Goal: Communication & Community: Answer question/provide support

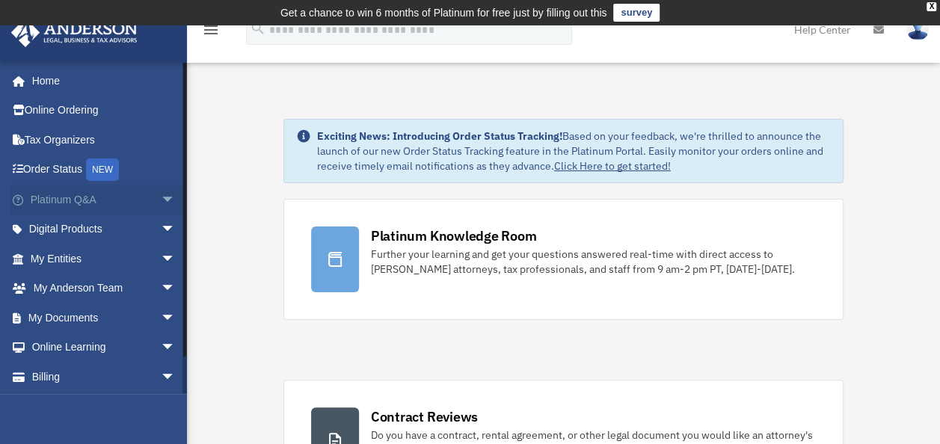
click at [76, 194] on link "Platinum Q&A arrow_drop_down" at bounding box center [104, 200] width 188 height 30
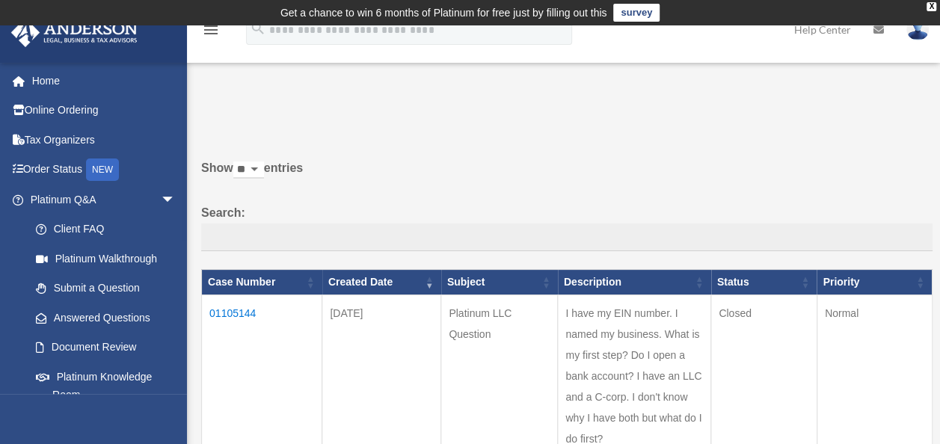
click at [235, 309] on td "01105144" at bounding box center [262, 376] width 120 height 163
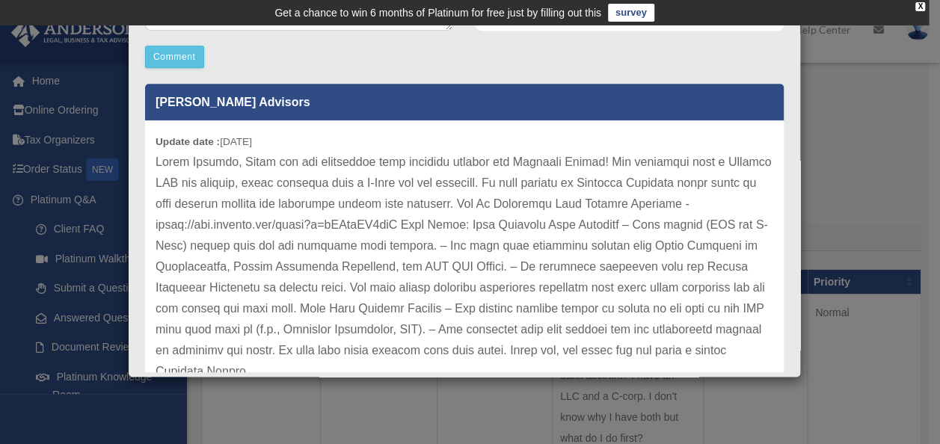
scroll to position [449, 0]
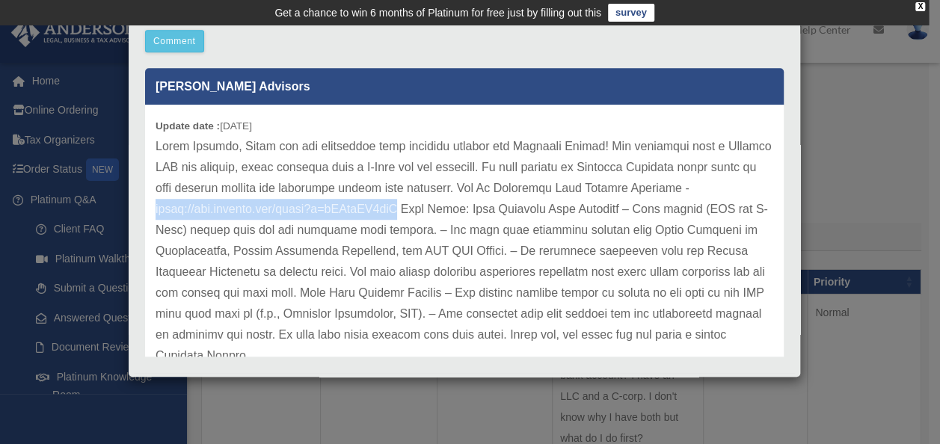
drag, startPoint x: 416, startPoint y: 209, endPoint x: 154, endPoint y: 203, distance: 261.7
click at [154, 203] on div "Update date : 09-10-2025" at bounding box center [464, 251] width 638 height 293
drag, startPoint x: 154, startPoint y: 203, endPoint x: 199, endPoint y: 205, distance: 44.9
copy p "https://www.youtube.com/watch?v=nCAcdYJ9efU"
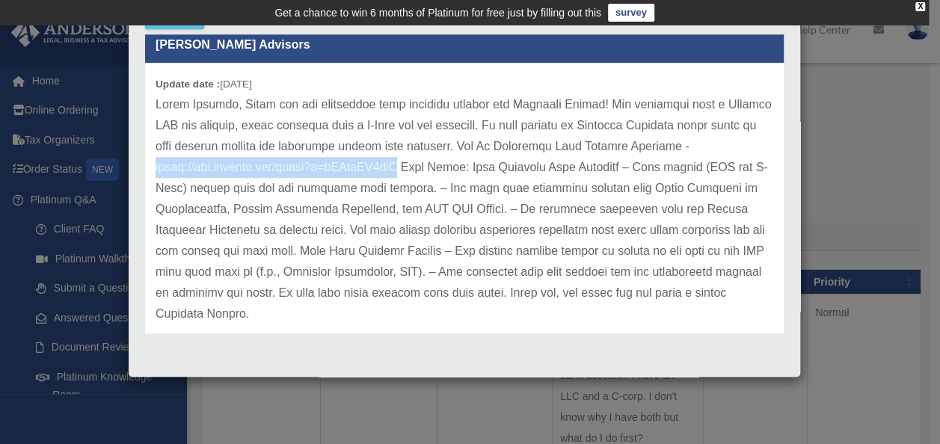
scroll to position [0, 0]
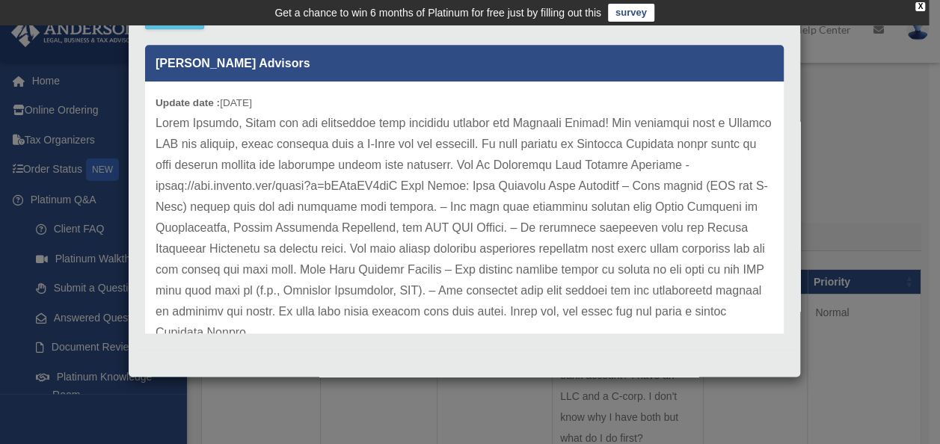
click at [858, 179] on div "Case Detail × Platinum LLC Question Case Number 01105144 Created Date September…" at bounding box center [470, 222] width 940 height 444
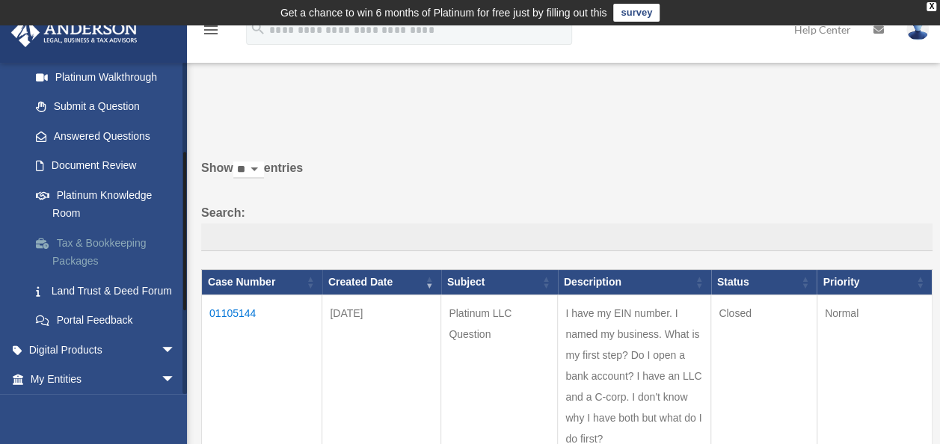
scroll to position [150, 0]
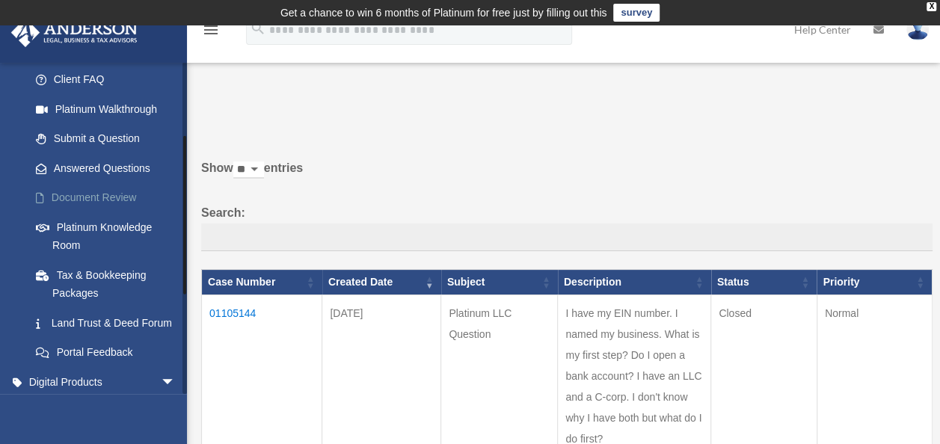
click at [90, 200] on link "Document Review" at bounding box center [109, 198] width 177 height 30
click at [81, 197] on link "Document Review" at bounding box center [109, 198] width 177 height 30
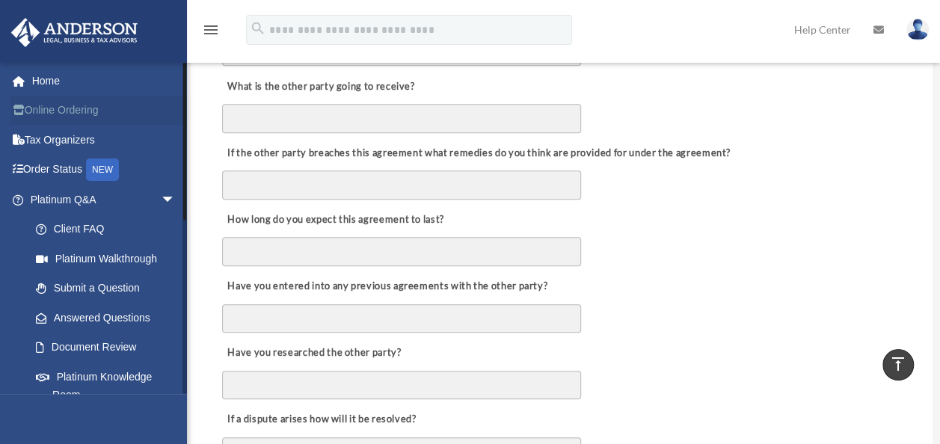
click at [66, 106] on link "Online Ordering" at bounding box center [104, 111] width 188 height 30
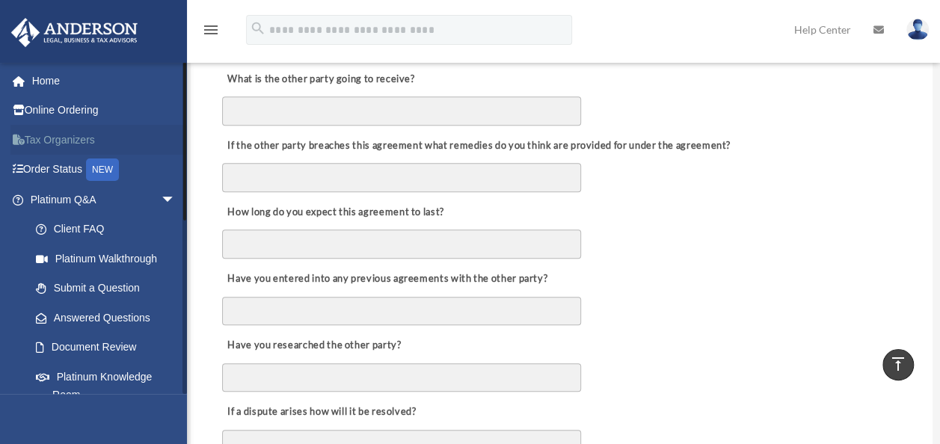
scroll to position [598, 0]
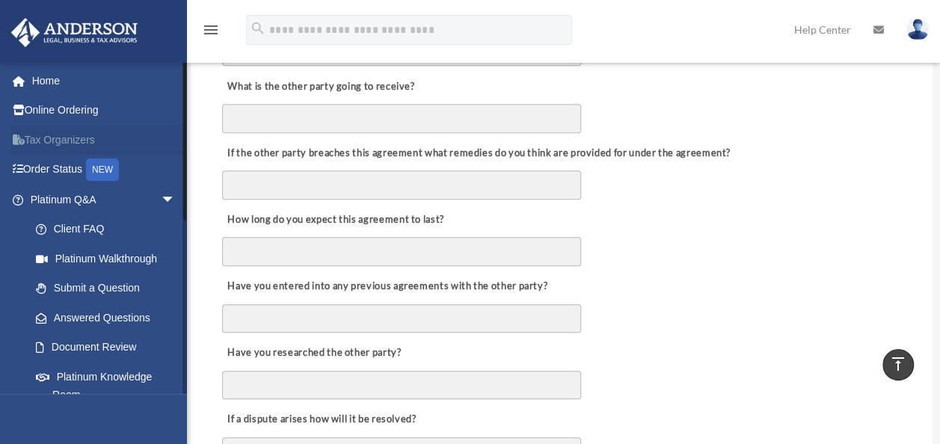
click at [44, 141] on link "Tax Organizers" at bounding box center [104, 140] width 188 height 30
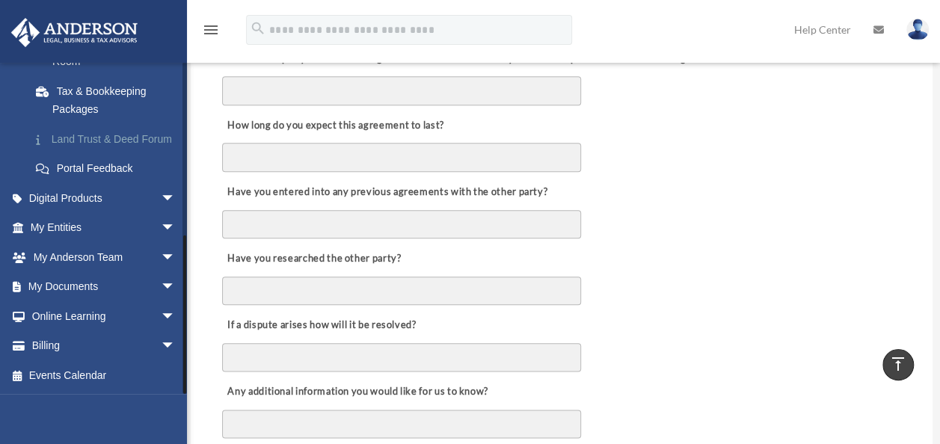
scroll to position [748, 0]
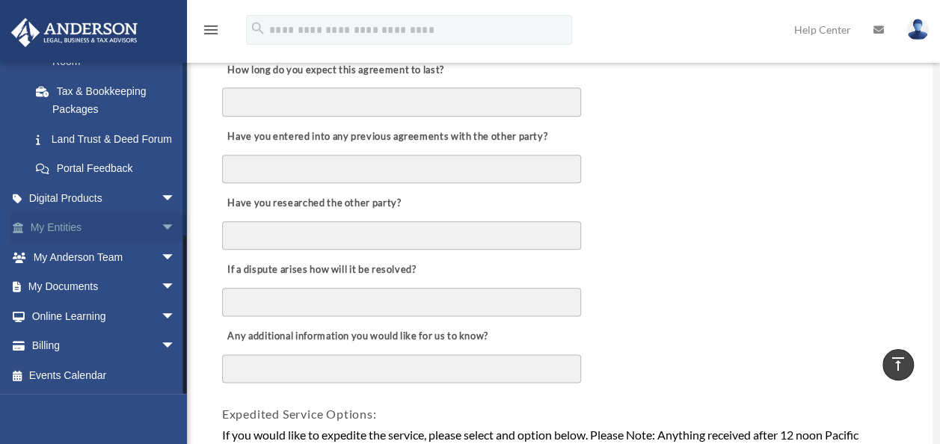
click at [77, 232] on link "My Entities arrow_drop_down" at bounding box center [104, 228] width 188 height 30
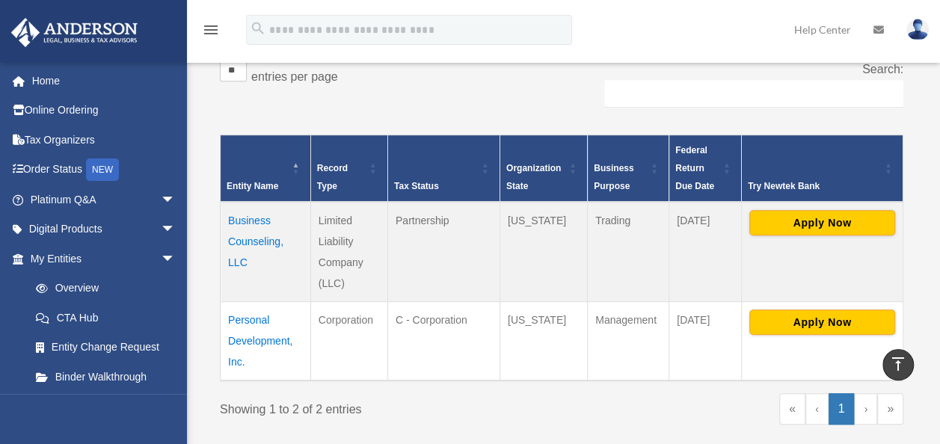
scroll to position [302, 0]
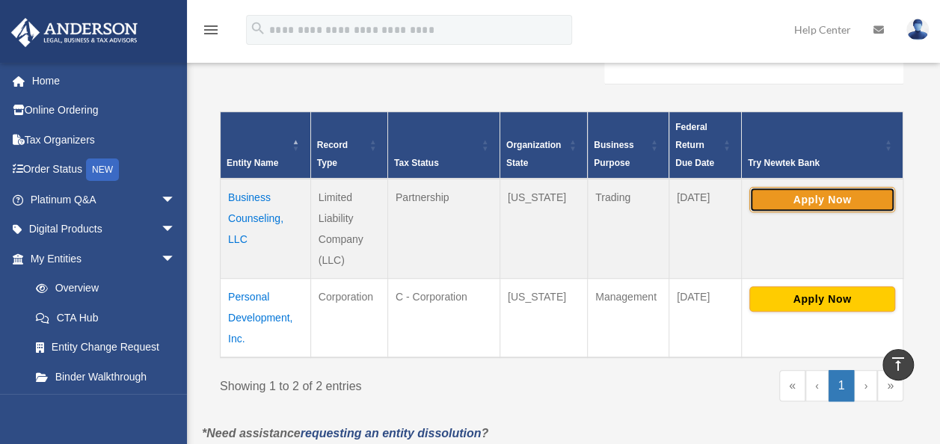
click at [797, 195] on button "Apply Now" at bounding box center [822, 199] width 146 height 25
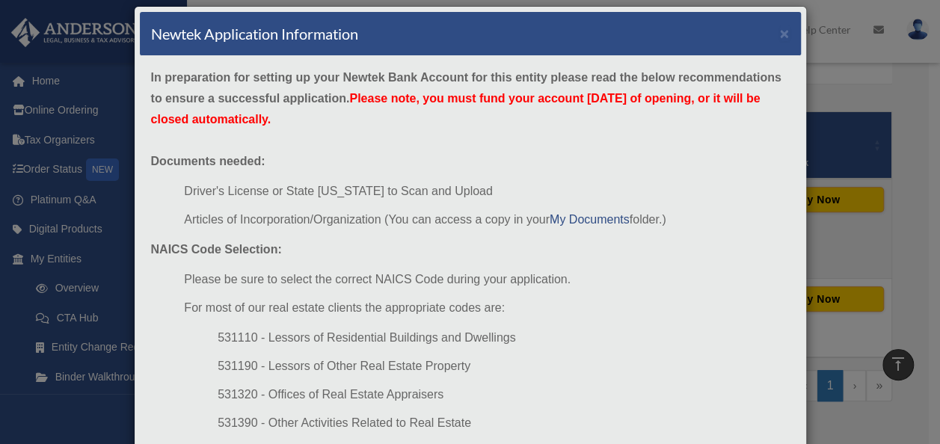
scroll to position [16, 0]
click at [588, 218] on link "My Documents" at bounding box center [589, 219] width 80 height 13
click at [585, 220] on link "My Documents" at bounding box center [589, 219] width 80 height 13
click at [579, 217] on link "My Documents" at bounding box center [589, 219] width 80 height 13
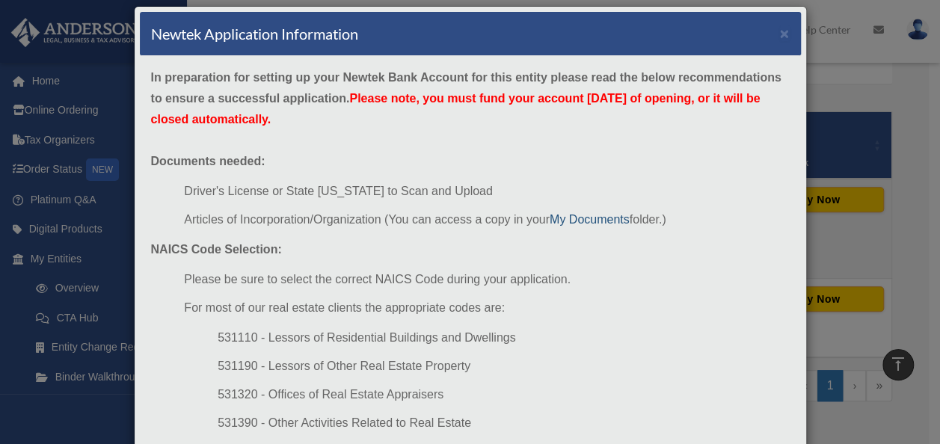
click at [576, 215] on link "My Documents" at bounding box center [589, 219] width 80 height 13
click at [579, 220] on link "My Documents" at bounding box center [589, 219] width 80 height 13
click at [780, 31] on button "×" at bounding box center [785, 33] width 10 height 16
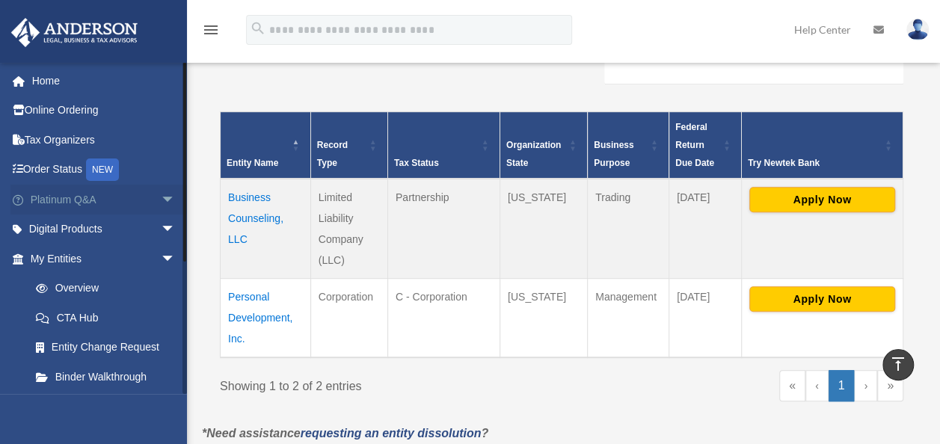
click at [70, 201] on link "Platinum Q&A arrow_drop_down" at bounding box center [104, 200] width 188 height 30
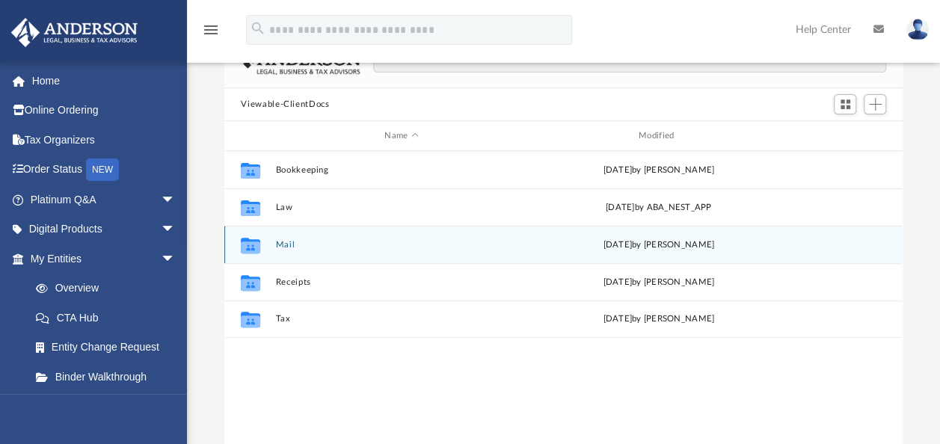
scroll to position [150, 0]
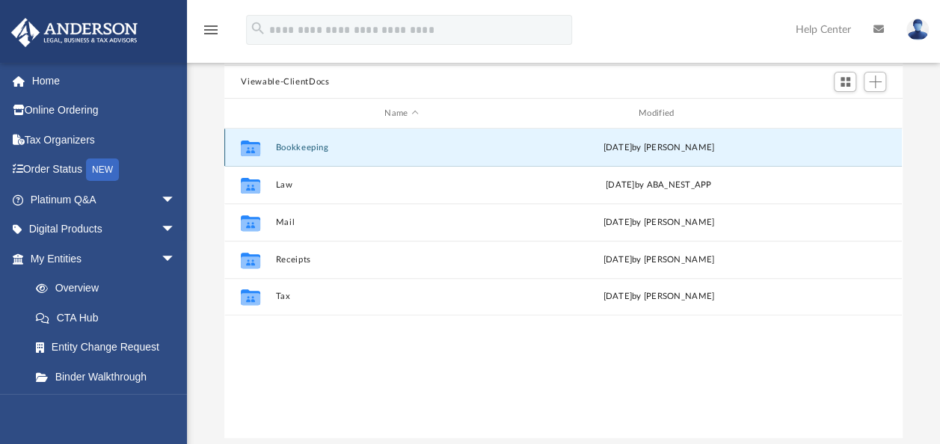
click at [320, 148] on button "Bookkeeping" at bounding box center [401, 148] width 251 height 10
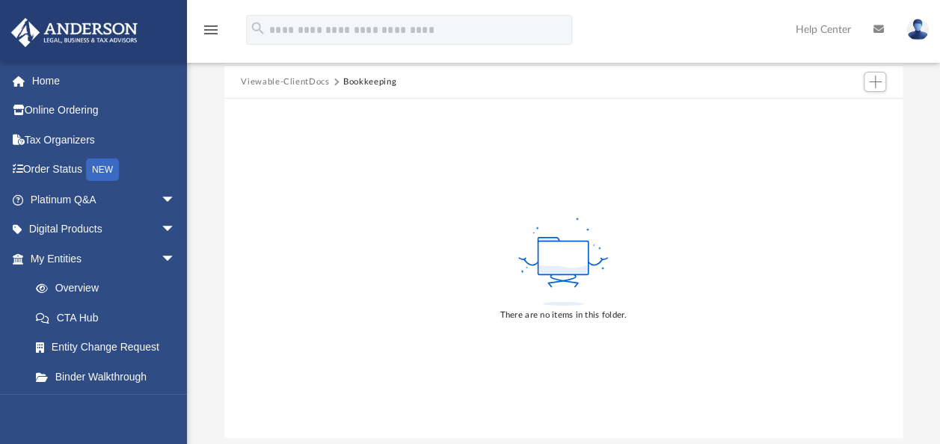
click at [354, 179] on div "There are no items in this folder." at bounding box center [562, 268] width 677 height 339
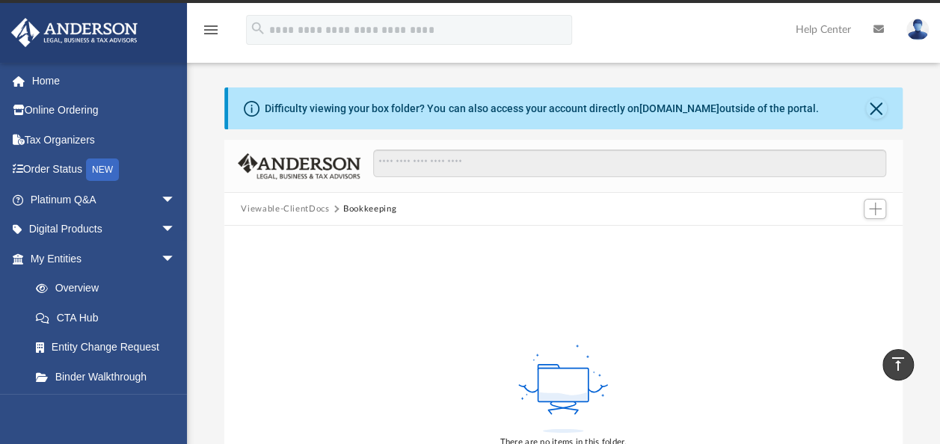
scroll to position [0, 0]
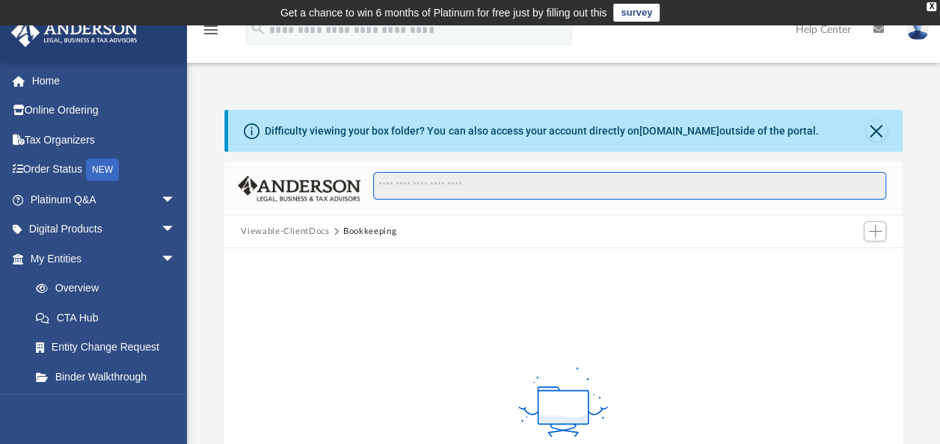
click at [416, 184] on input "Search files and folders" at bounding box center [629, 186] width 513 height 28
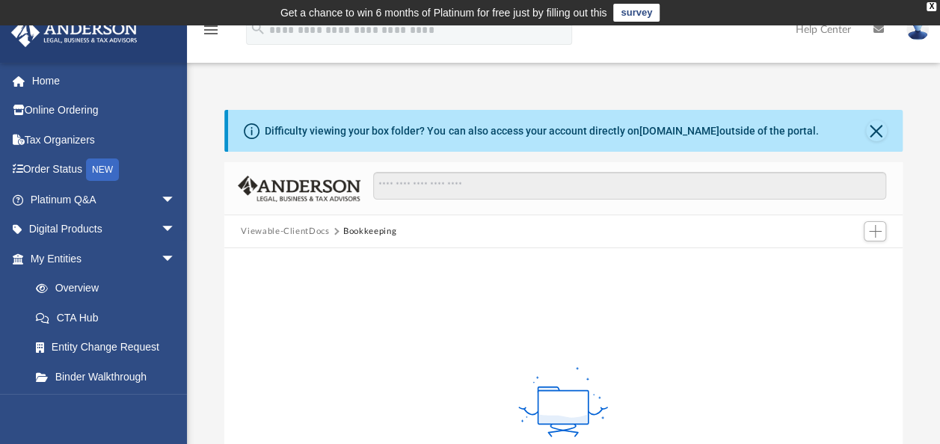
click at [369, 232] on button "Bookkeeping" at bounding box center [369, 231] width 53 height 13
click at [303, 221] on div "Viewable-ClientDocs Bookkeeping" at bounding box center [562, 231] width 677 height 33
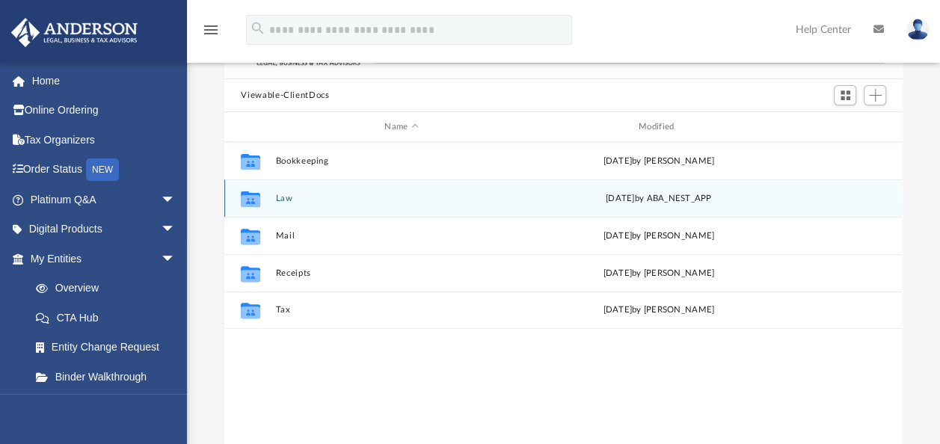
scroll to position [150, 0]
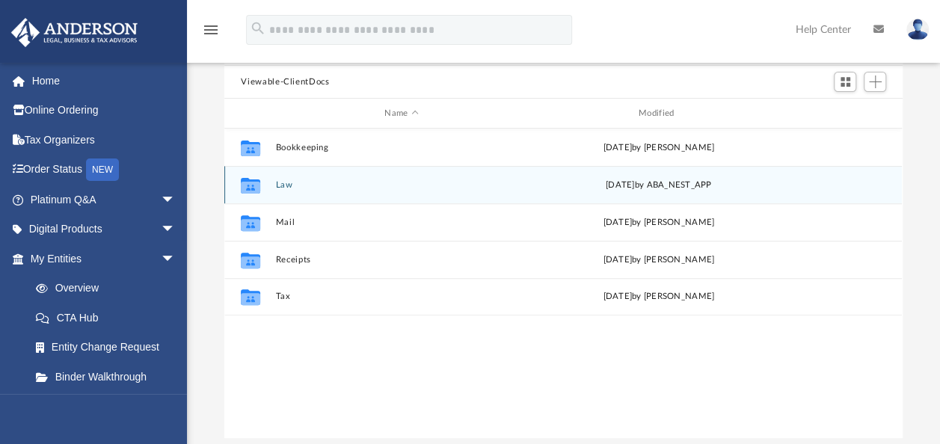
click at [276, 180] on button "Law" at bounding box center [401, 185] width 251 height 10
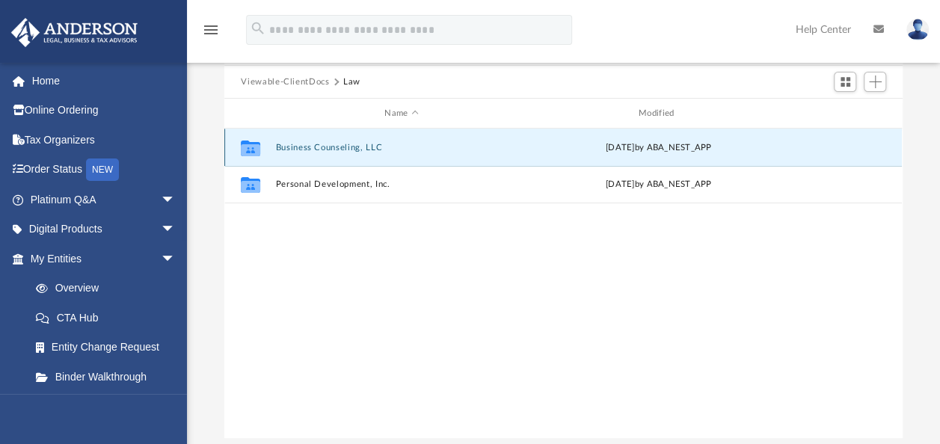
click at [339, 144] on button "Business Counseling, LLC" at bounding box center [401, 148] width 251 height 10
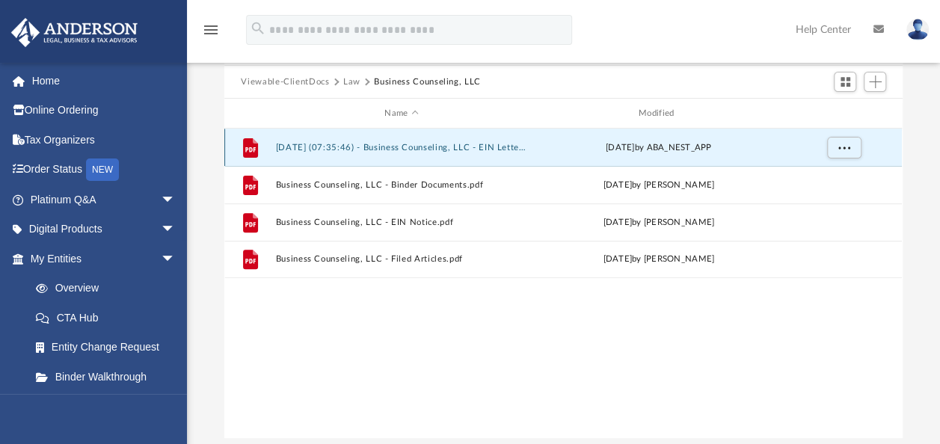
click at [429, 144] on button "[DATE] (07:35:46) - Business Counseling, LLC - EIN Letter from IRS.pdf" at bounding box center [401, 148] width 251 height 10
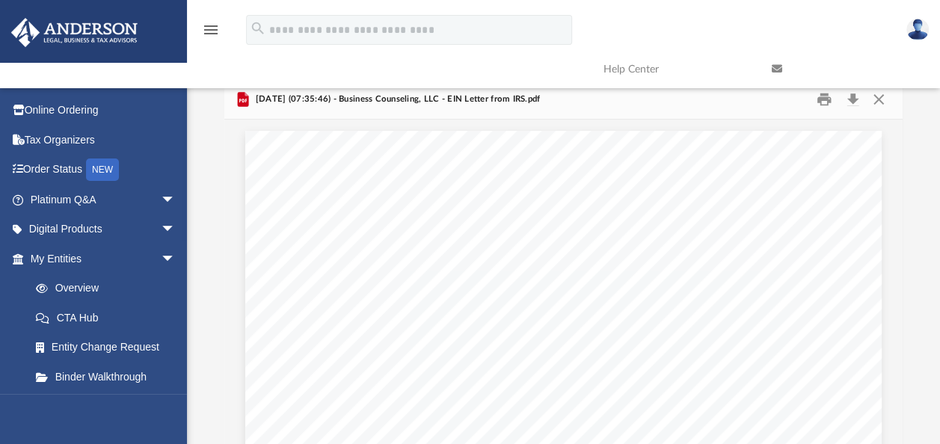
scroll to position [0, 0]
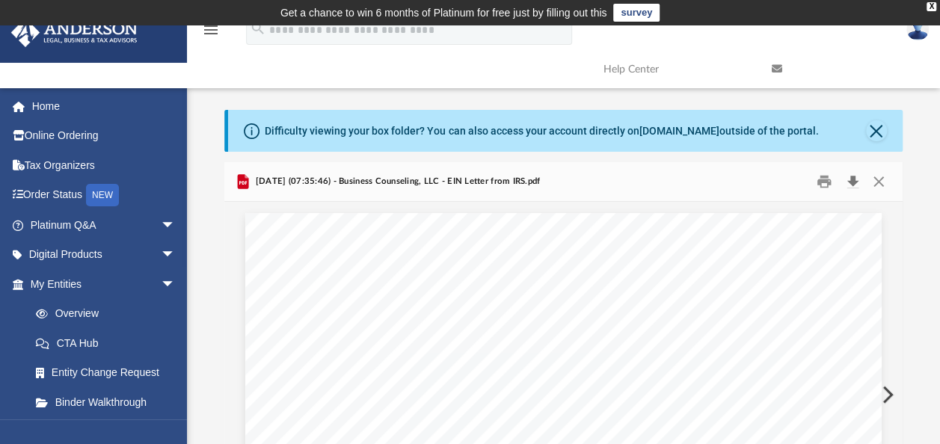
click at [851, 179] on button "Download" at bounding box center [852, 181] width 27 height 23
click at [880, 179] on button "Close" at bounding box center [878, 181] width 27 height 23
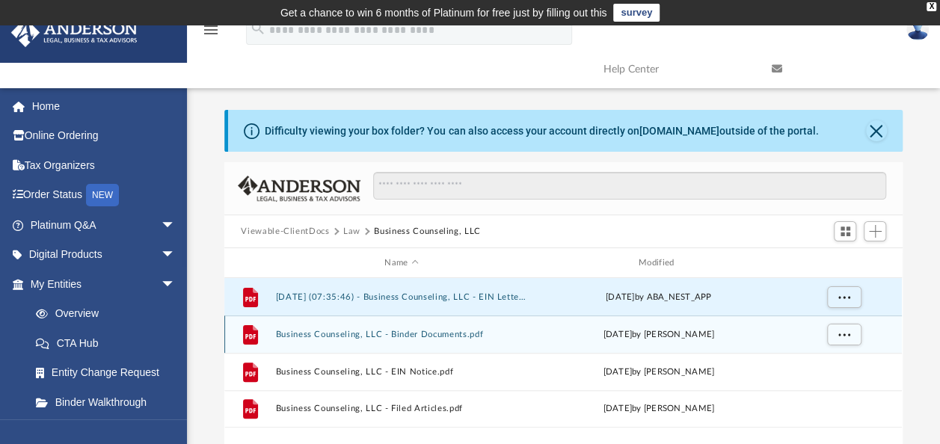
click at [392, 335] on button "Business Counseling, LLC - Binder Documents.pdf" at bounding box center [401, 335] width 251 height 10
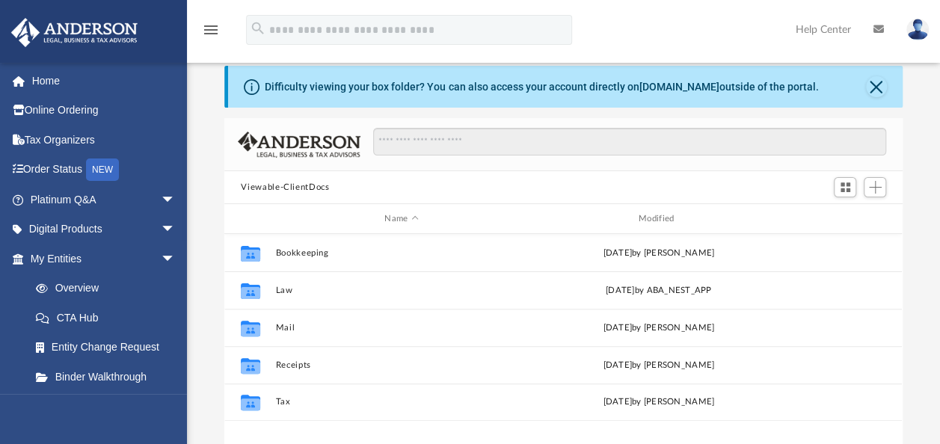
scroll to position [75, 0]
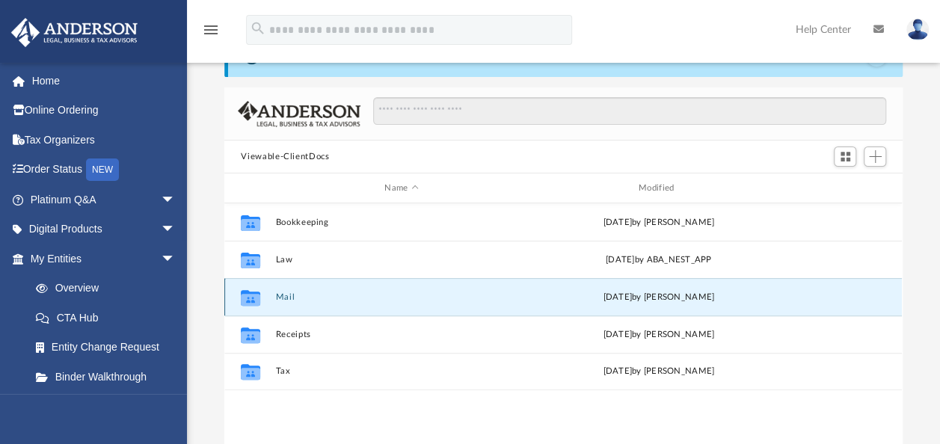
click at [283, 295] on button "Mail" at bounding box center [401, 297] width 251 height 10
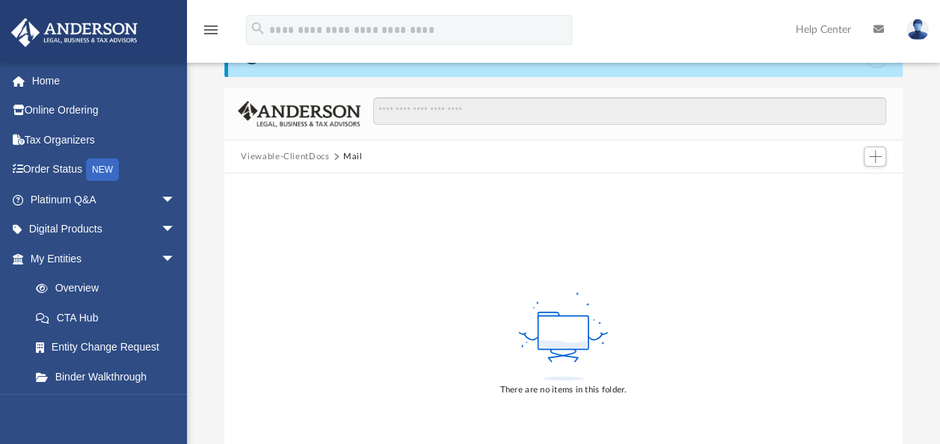
scroll to position [0, 0]
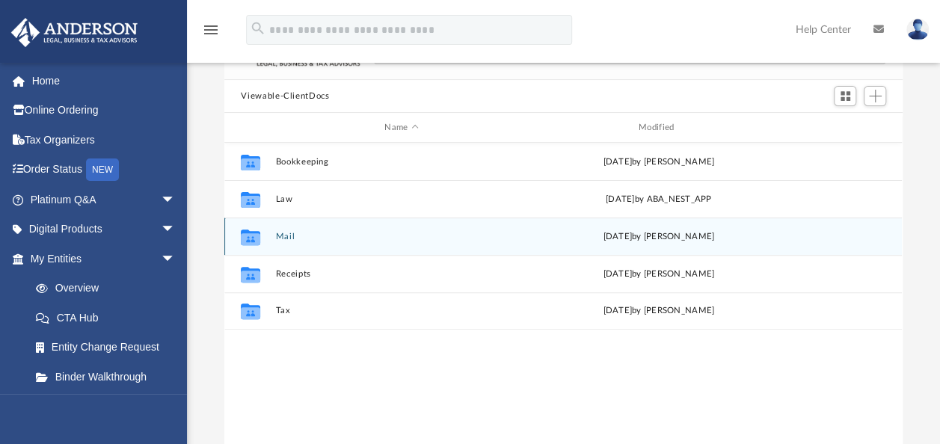
scroll to position [150, 0]
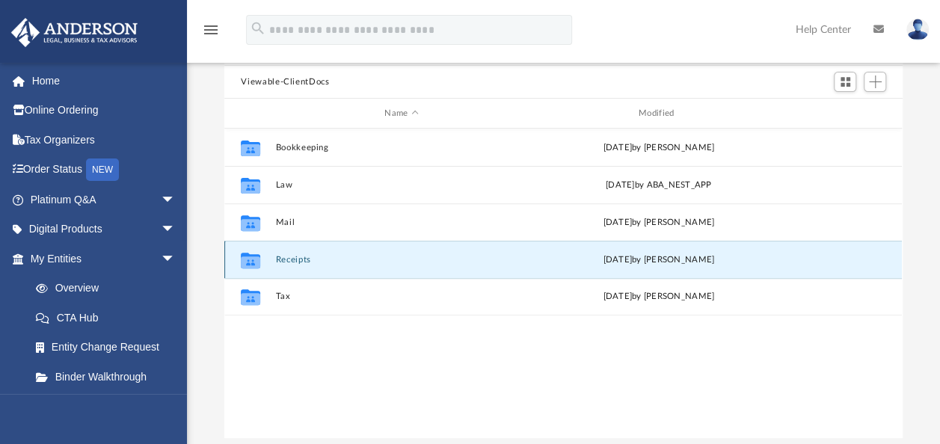
click at [295, 256] on button "Receipts" at bounding box center [401, 260] width 251 height 10
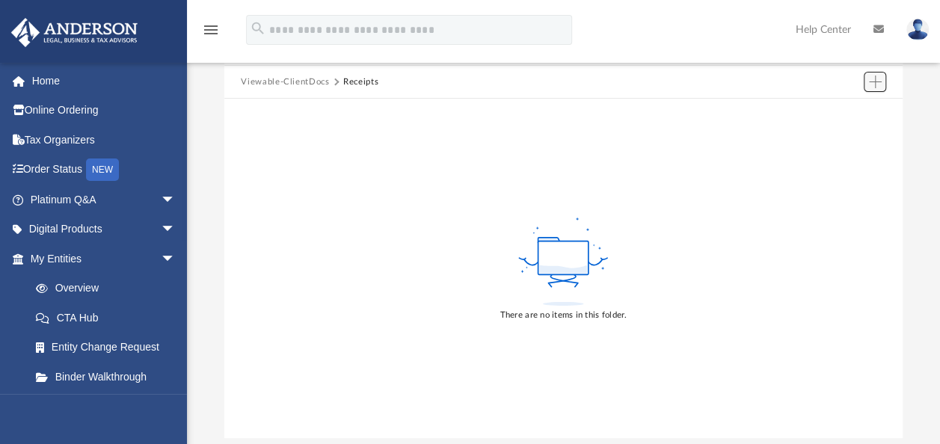
click at [869, 83] on span "Add" at bounding box center [875, 82] width 13 height 13
drag, startPoint x: 650, startPoint y: 117, endPoint x: 616, endPoint y: 120, distance: 34.5
click at [650, 117] on div "There are no items in this folder." at bounding box center [562, 268] width 677 height 339
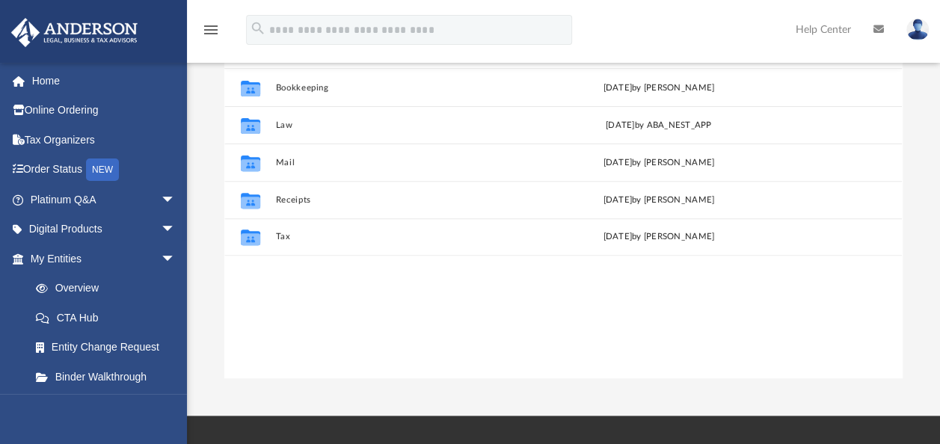
scroll to position [224, 0]
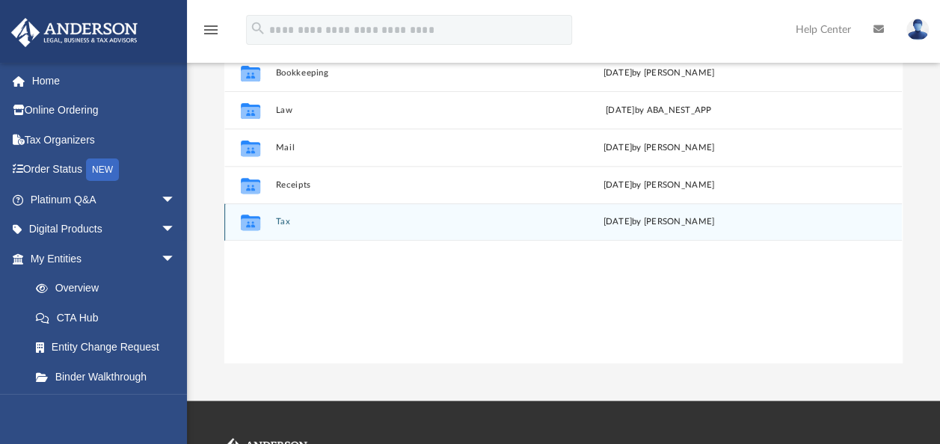
click at [282, 221] on button "Tax" at bounding box center [401, 222] width 251 height 10
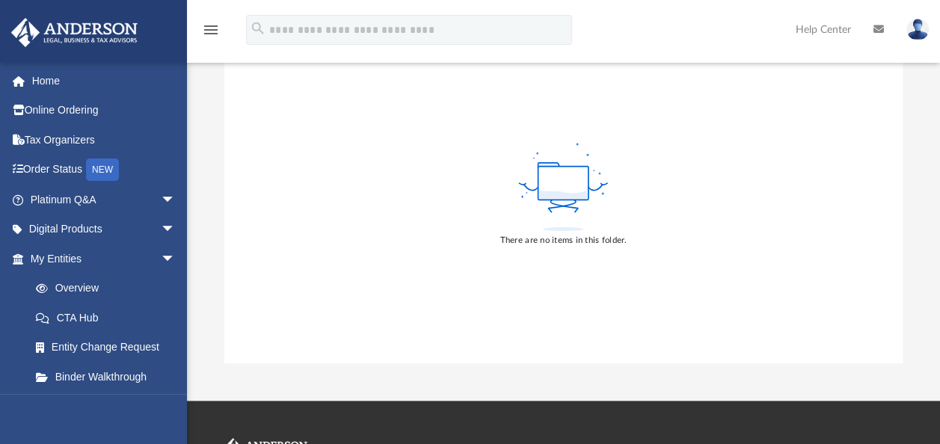
scroll to position [0, 0]
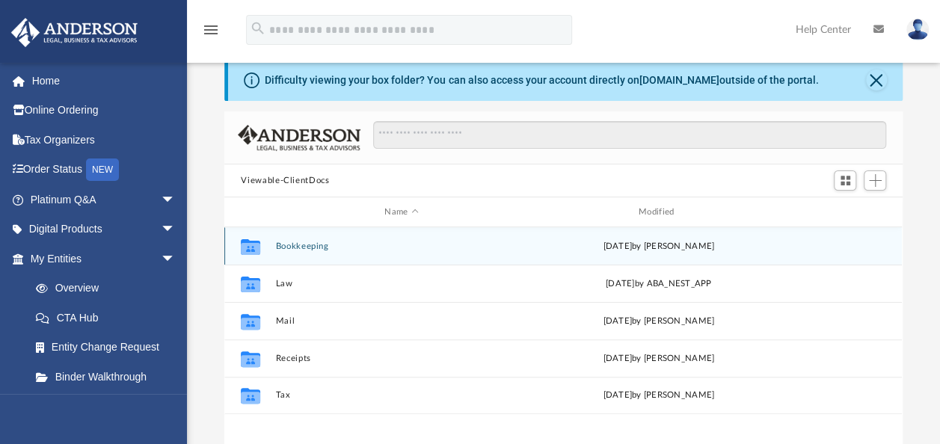
scroll to position [75, 0]
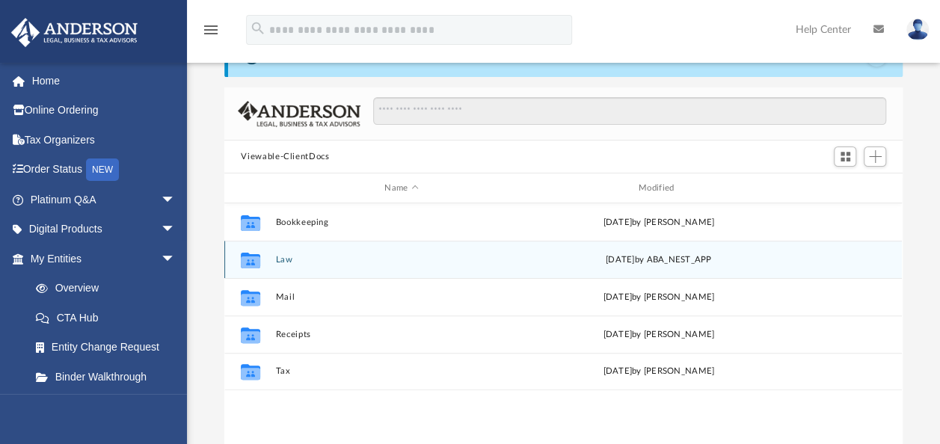
click at [253, 260] on g "grid" at bounding box center [250, 260] width 19 height 16
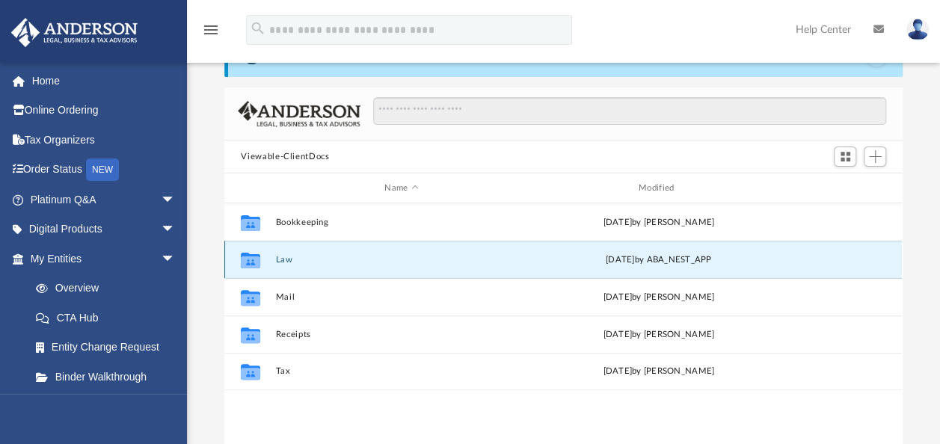
click at [293, 256] on button "Law" at bounding box center [401, 260] width 251 height 10
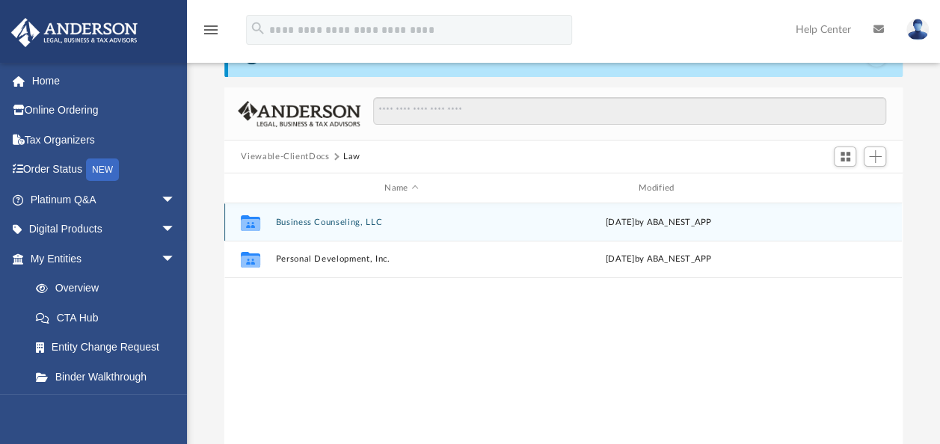
click at [341, 218] on button "Business Counseling, LLC" at bounding box center [401, 223] width 251 height 10
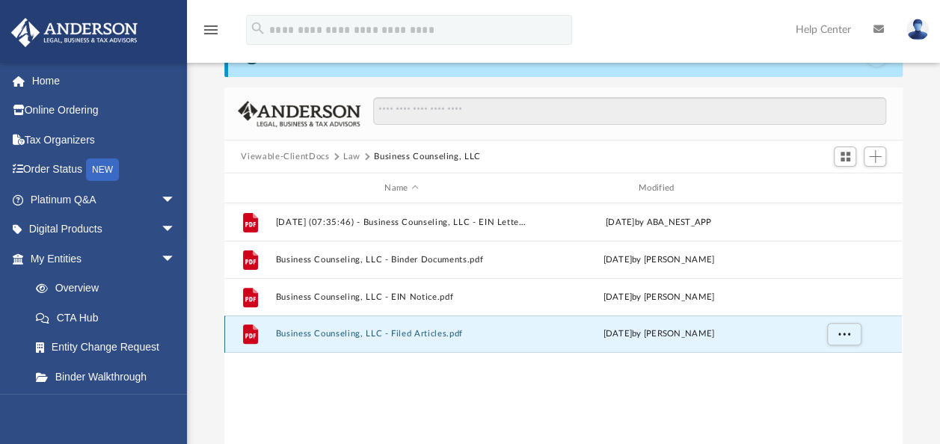
click at [336, 332] on button "Business Counseling, LLC - Filed Articles.pdf" at bounding box center [401, 334] width 251 height 10
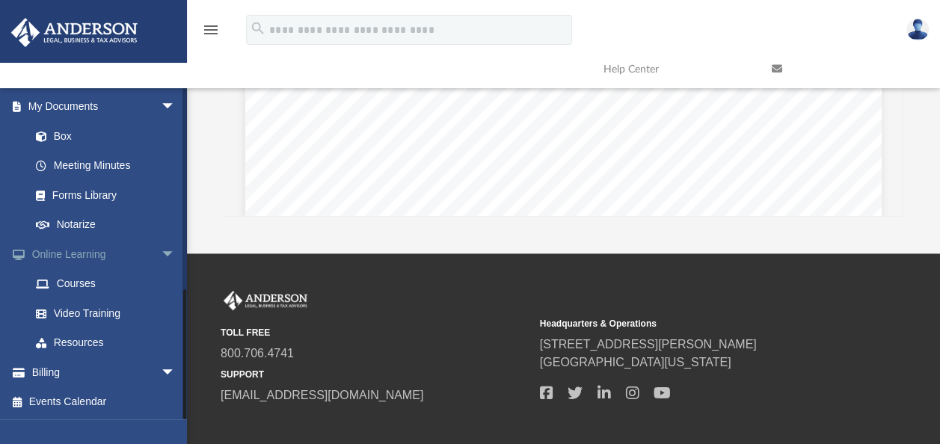
scroll to position [449, 0]
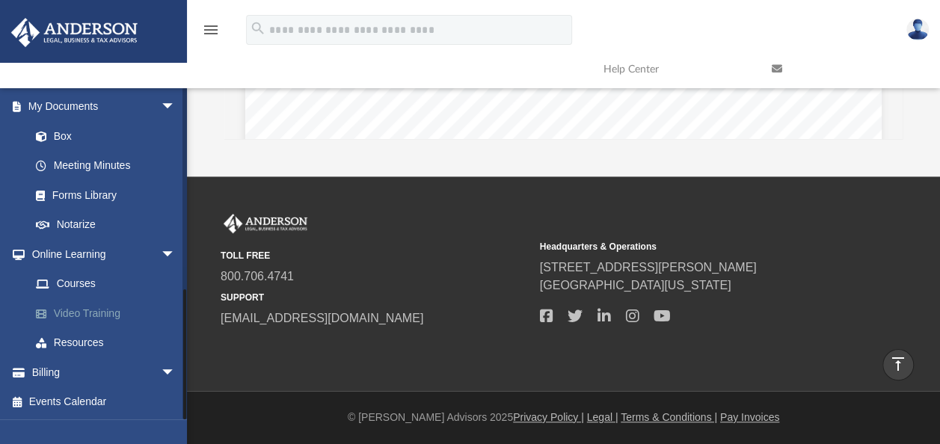
click at [73, 315] on link "Video Training" at bounding box center [109, 313] width 177 height 30
click at [85, 311] on link "Video Training" at bounding box center [109, 313] width 177 height 30
click at [49, 312] on span at bounding box center [49, 314] width 10 height 10
click at [79, 281] on link "Courses" at bounding box center [109, 284] width 177 height 30
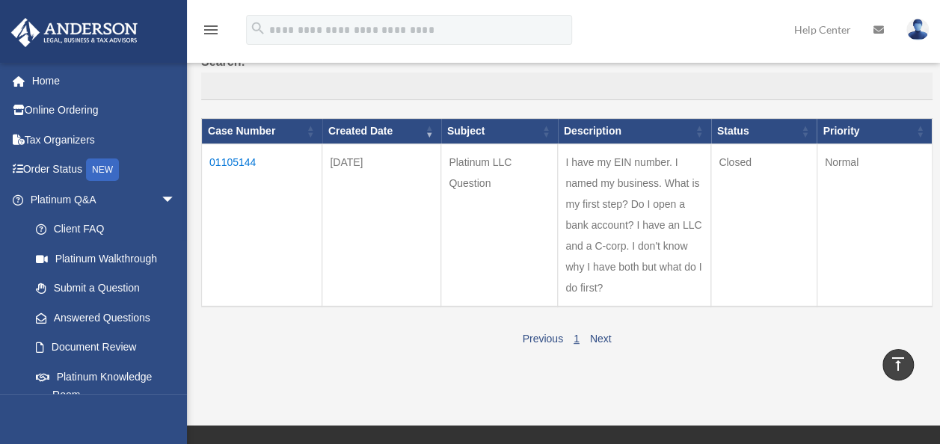
scroll to position [112, 0]
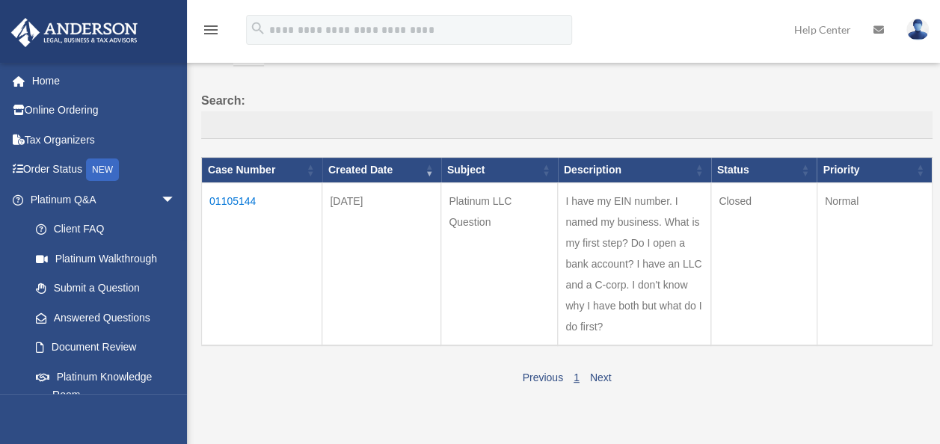
click at [226, 198] on td "01105144" at bounding box center [262, 264] width 120 height 163
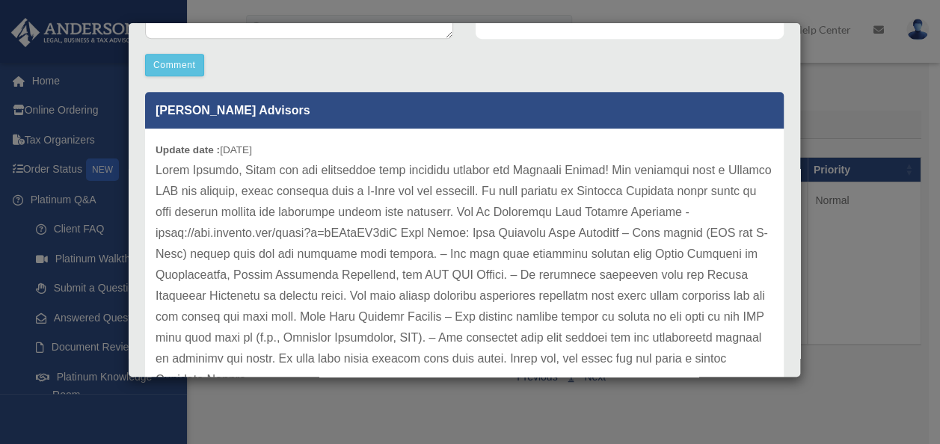
scroll to position [449, 0]
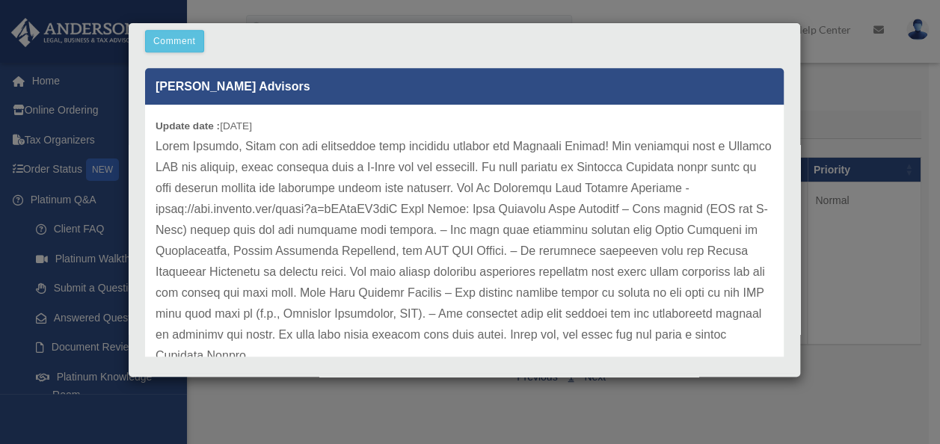
click at [842, 117] on div "Case Detail × Platinum LLC Question Case Number 01105144 Created Date September…" at bounding box center [470, 222] width 940 height 444
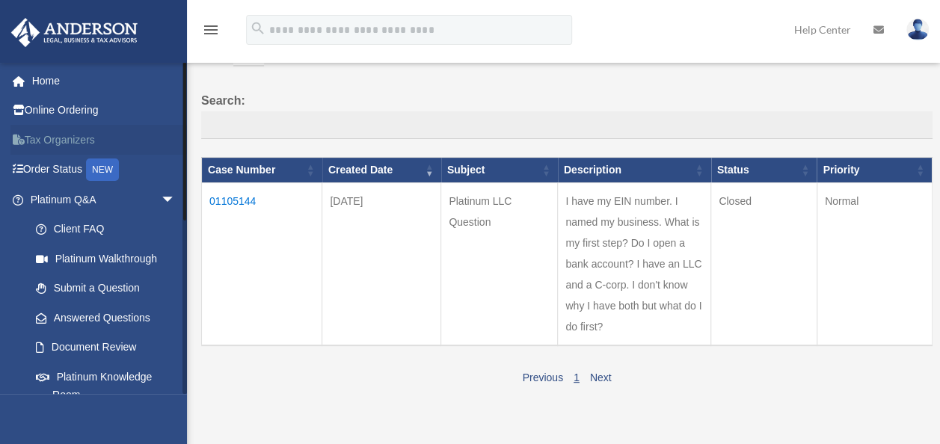
click at [70, 141] on link "Tax Organizers" at bounding box center [104, 140] width 188 height 30
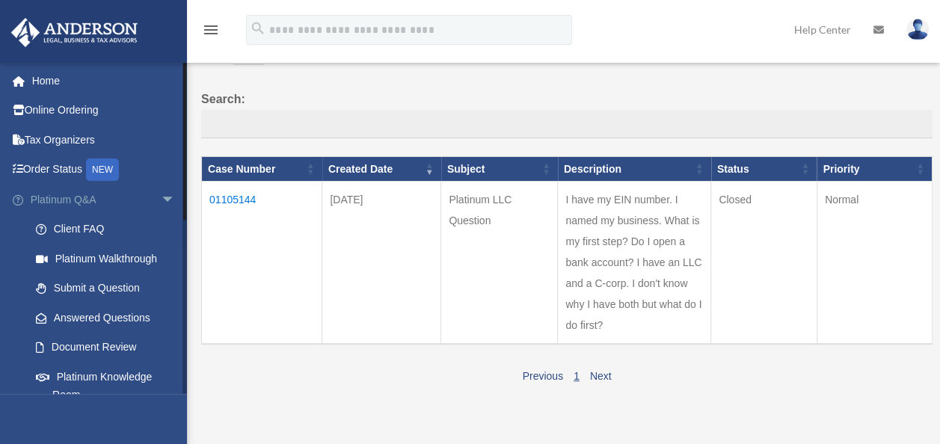
scroll to position [112, 0]
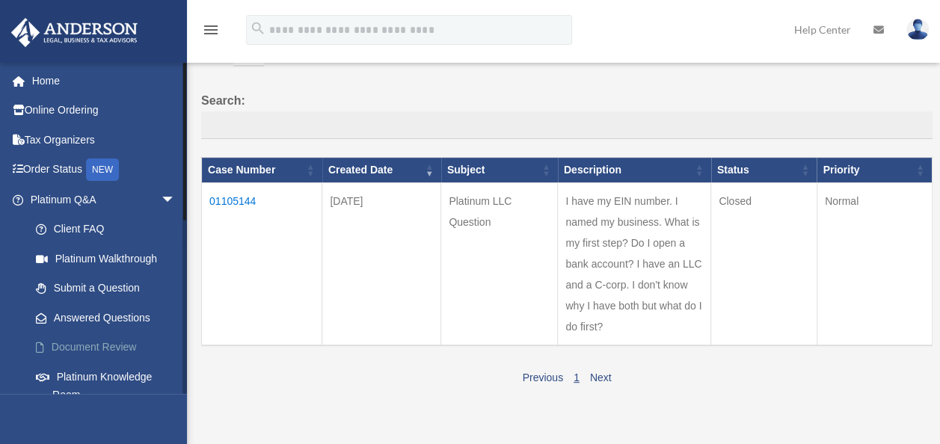
click at [69, 345] on link "Document Review" at bounding box center [109, 348] width 177 height 30
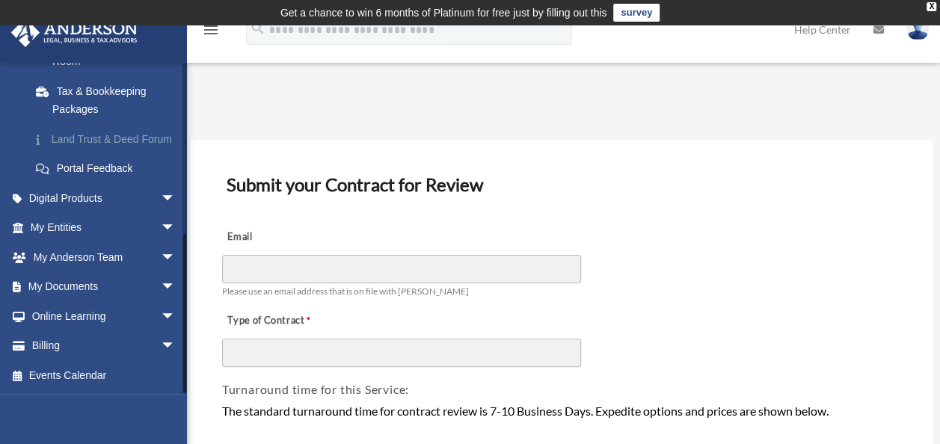
scroll to position [351, 0]
click at [76, 287] on link "My Documents arrow_drop_down" at bounding box center [104, 287] width 188 height 30
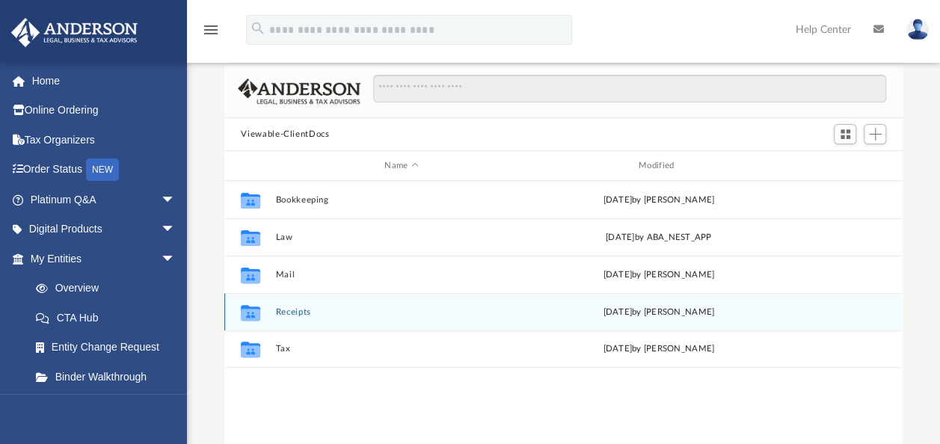
scroll to position [75, 0]
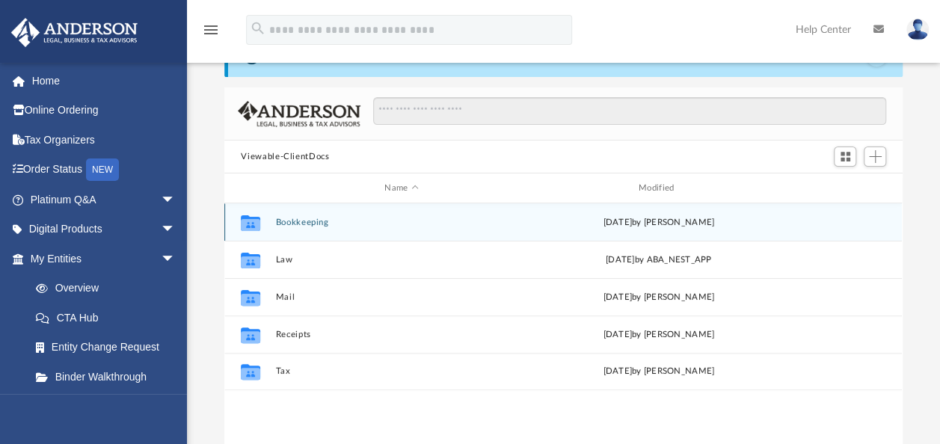
click at [293, 221] on button "Bookkeeping" at bounding box center [401, 223] width 251 height 10
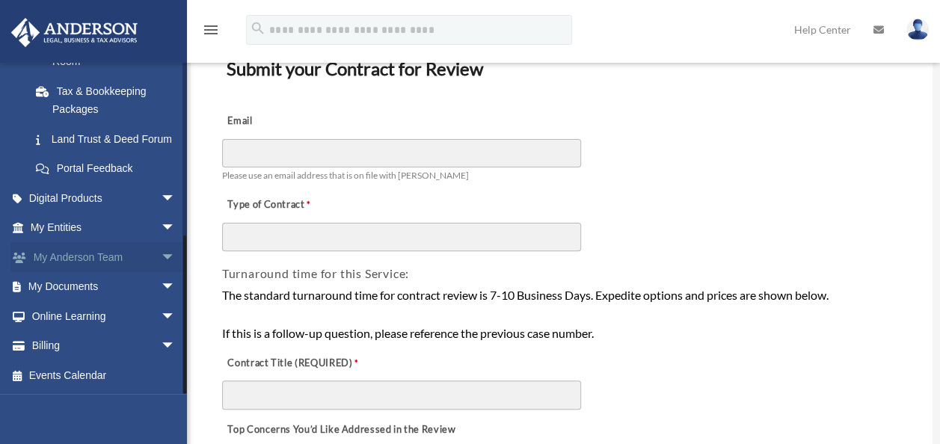
scroll to position [150, 0]
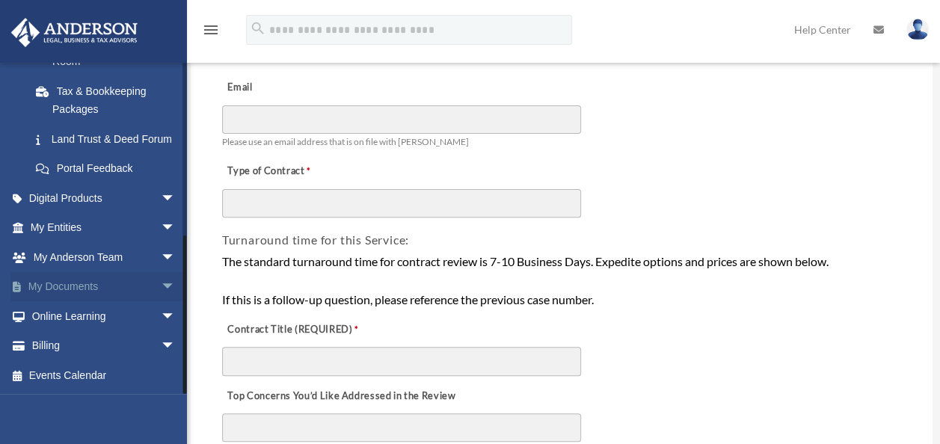
click at [84, 283] on link "My Documents arrow_drop_down" at bounding box center [104, 287] width 188 height 30
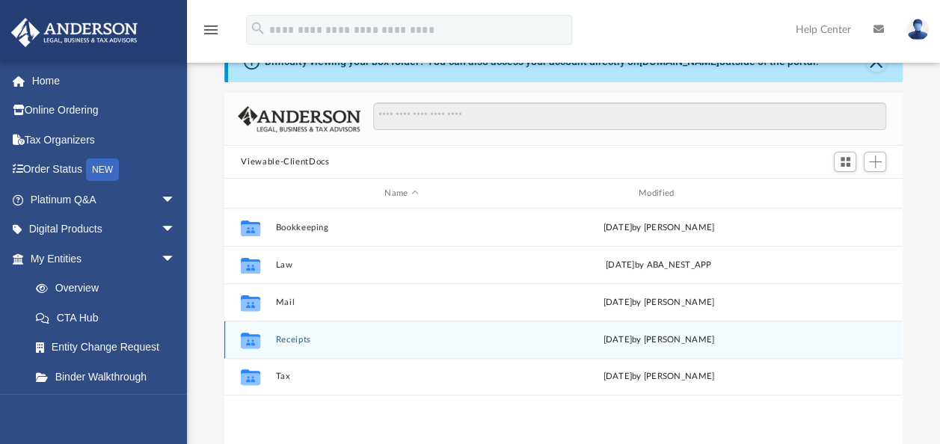
scroll to position [150, 0]
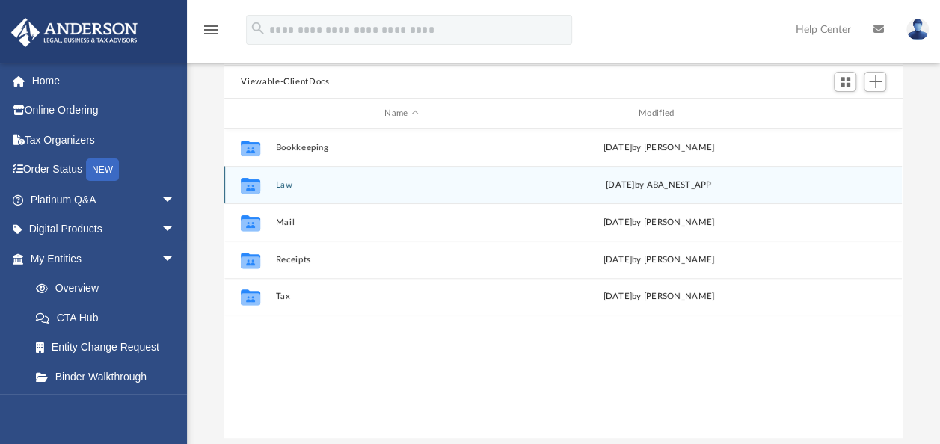
click at [284, 184] on button "Law" at bounding box center [401, 185] width 251 height 10
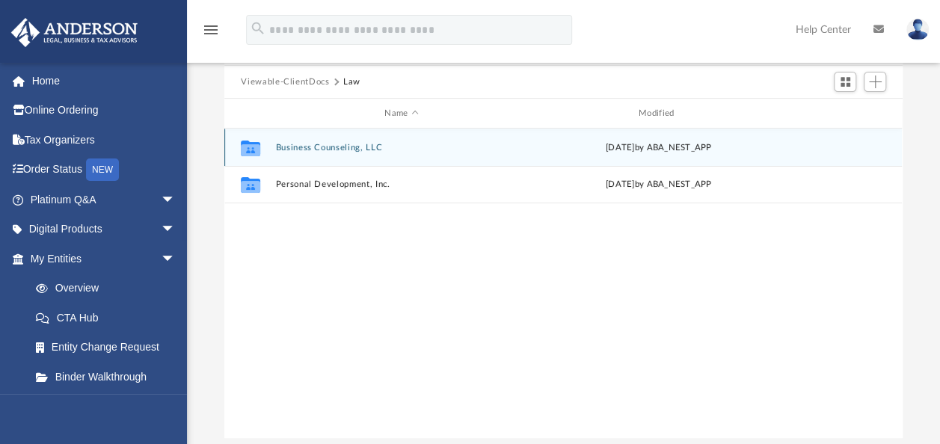
click at [327, 144] on button "Business Counseling, LLC" at bounding box center [401, 148] width 251 height 10
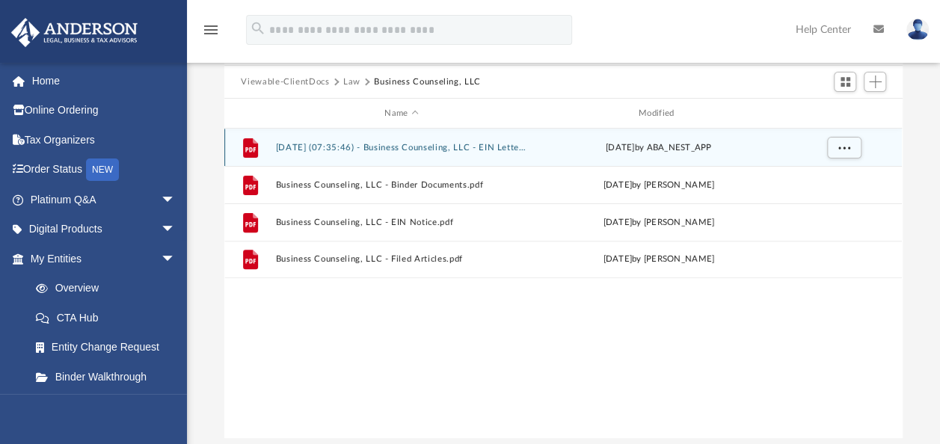
click at [389, 144] on button "2025.06.30 (07:35:46) - Business Counseling, LLC - EIN Letter from IRS.pdf" at bounding box center [401, 148] width 251 height 10
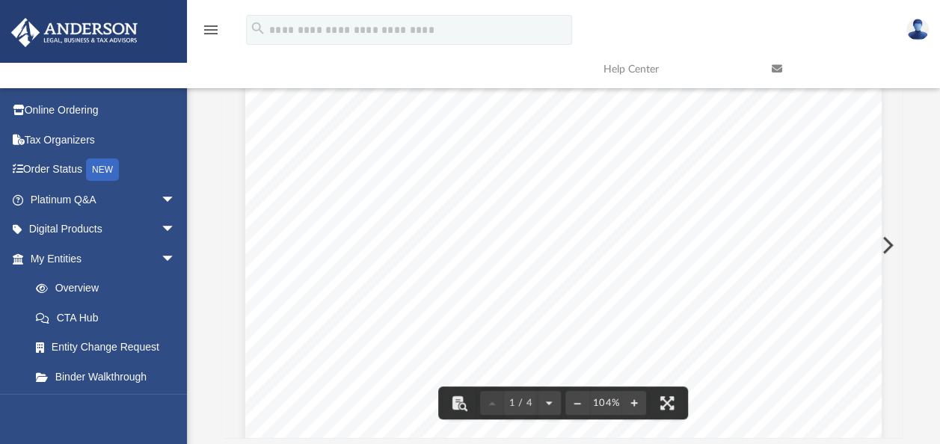
scroll to position [0, 0]
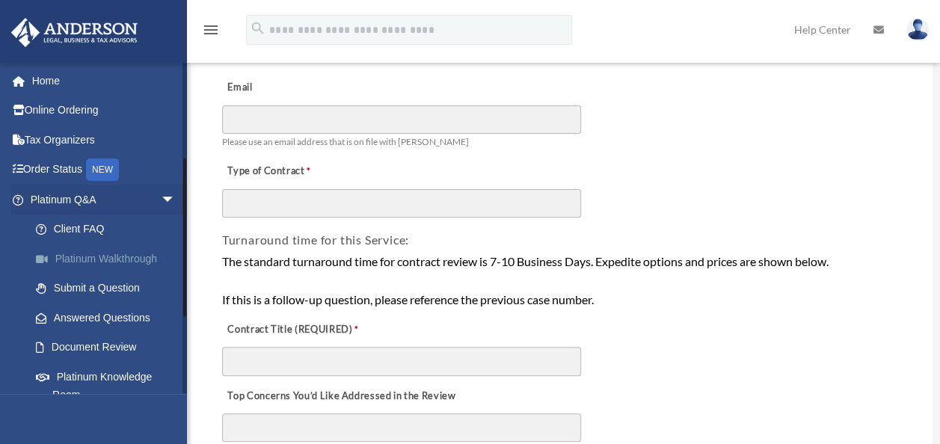
scroll to position [351, 0]
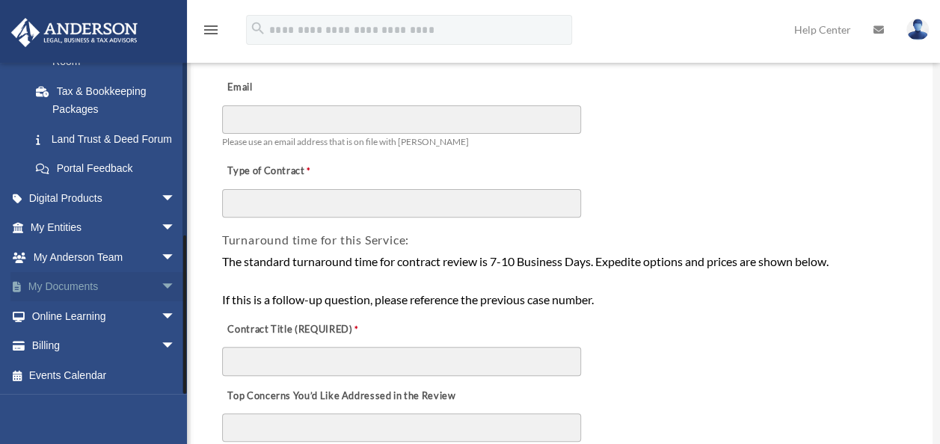
click at [70, 291] on link "My Documents arrow_drop_down" at bounding box center [104, 287] width 188 height 30
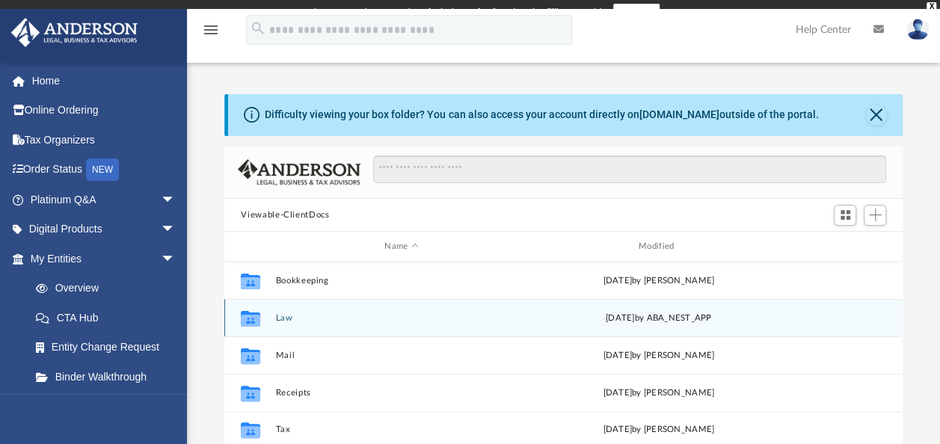
scroll to position [328, 665]
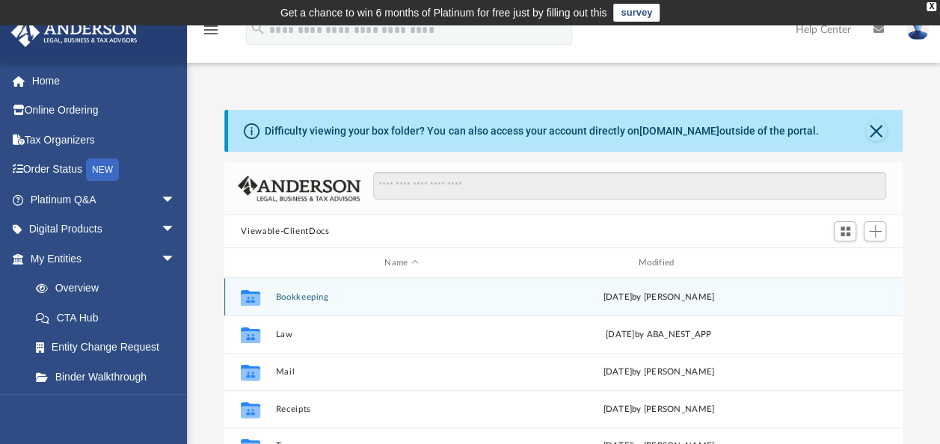
click at [313, 295] on button "Bookkeeping" at bounding box center [401, 297] width 251 height 10
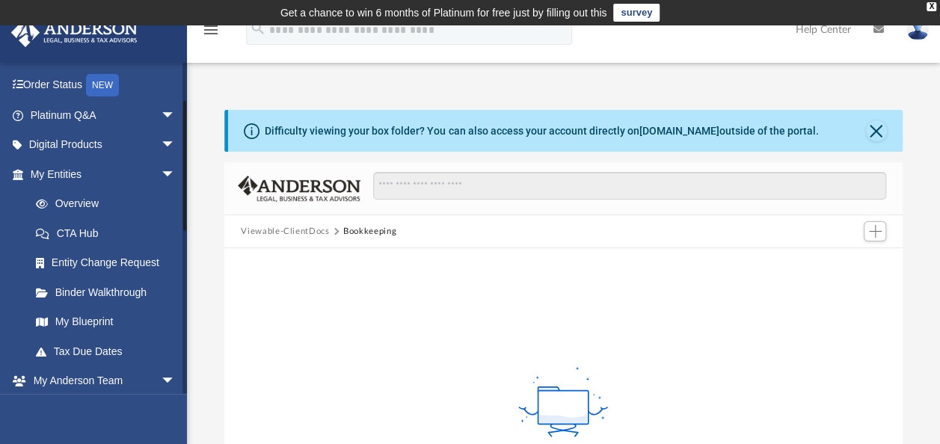
scroll to position [54, 0]
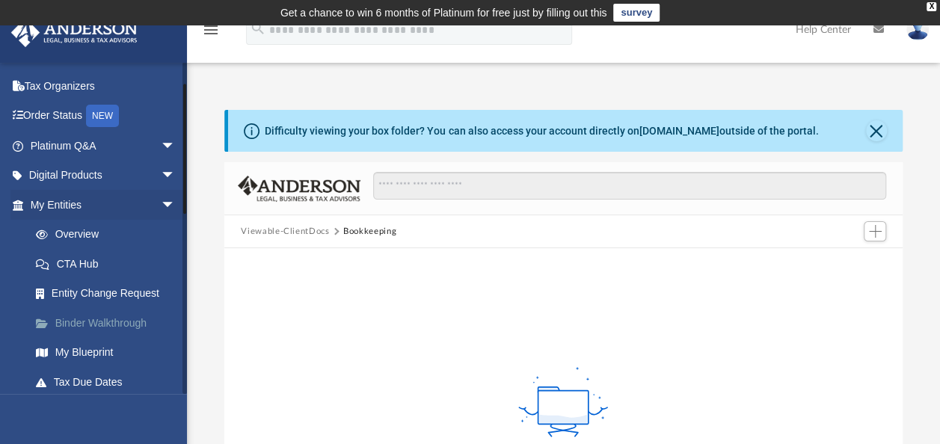
click at [100, 316] on link "Binder Walkthrough" at bounding box center [109, 323] width 177 height 30
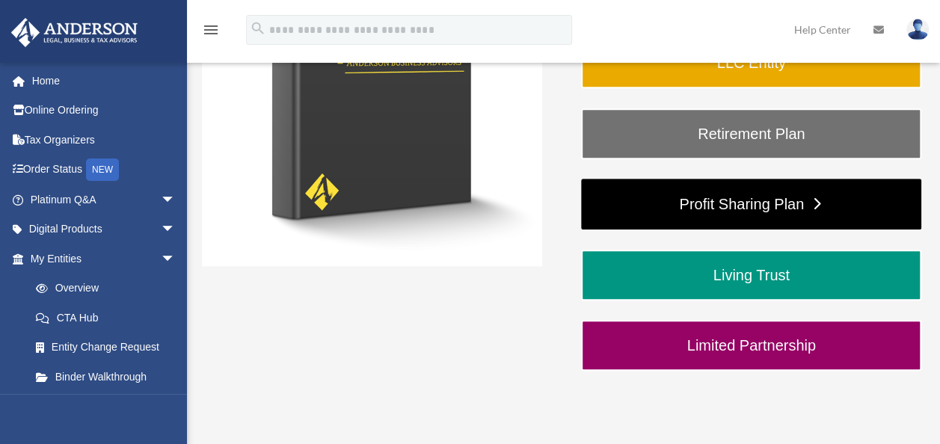
scroll to position [374, 0]
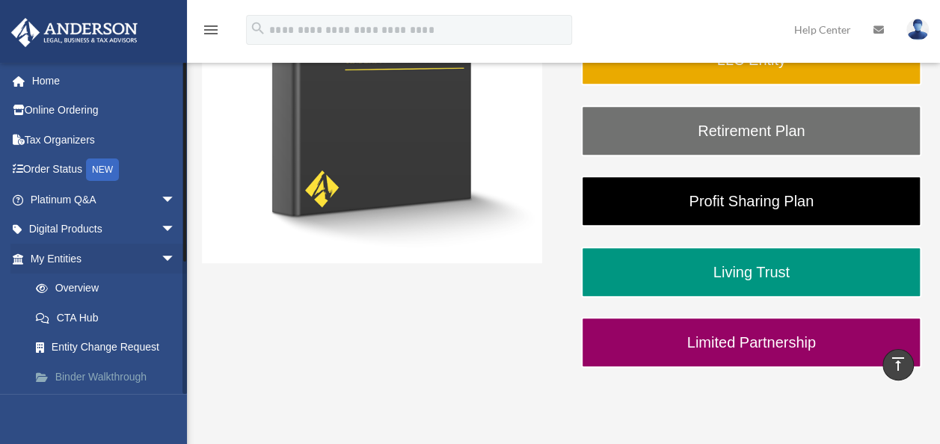
click at [85, 374] on link "Binder Walkthrough" at bounding box center [109, 377] width 177 height 30
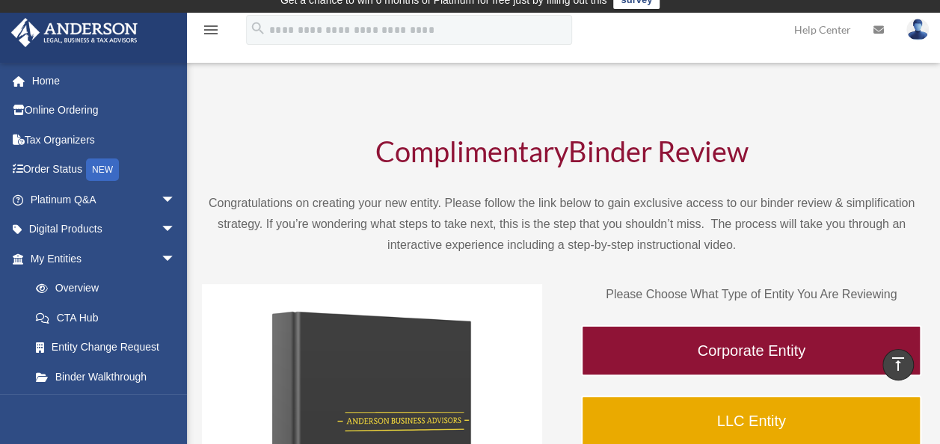
scroll to position [0, 0]
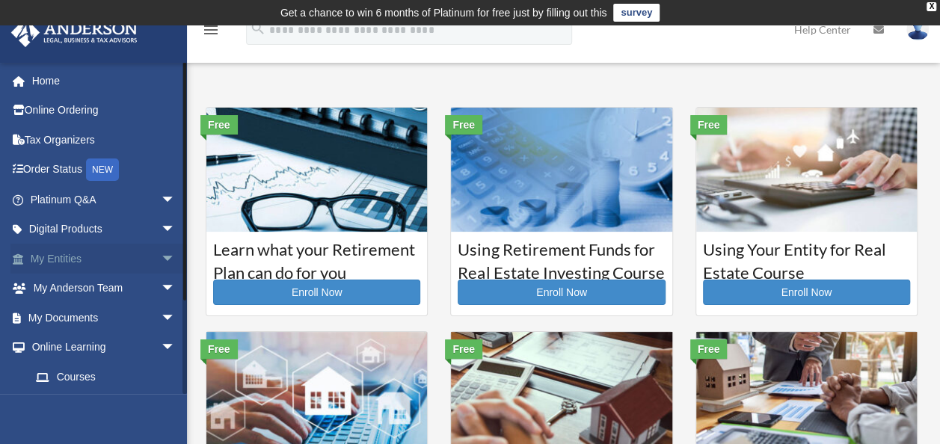
click at [77, 256] on link "My Entities arrow_drop_down" at bounding box center [104, 259] width 188 height 30
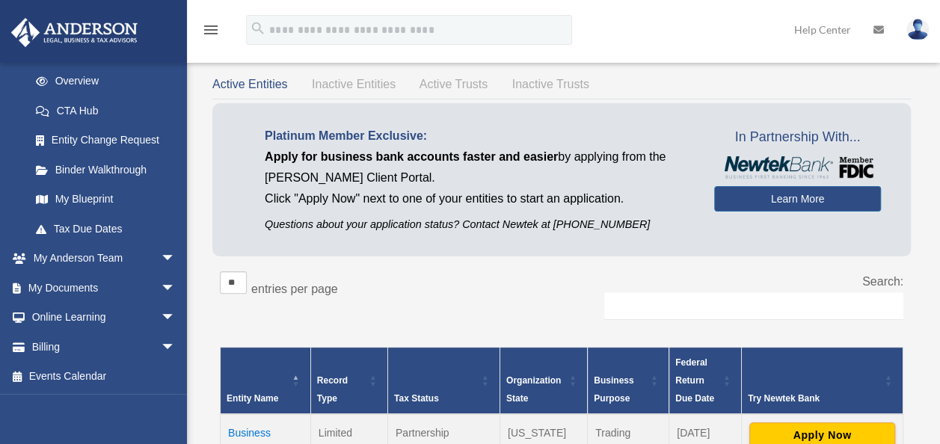
scroll to position [299, 0]
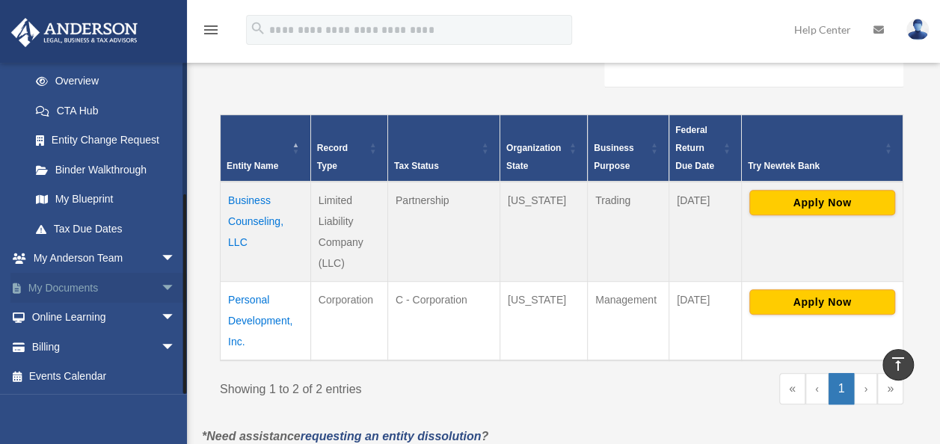
click at [76, 284] on link "My Documents arrow_drop_down" at bounding box center [104, 288] width 188 height 30
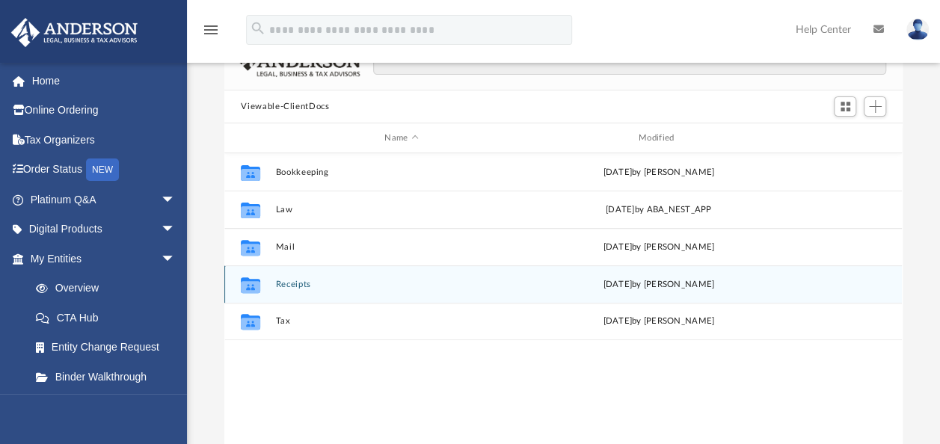
scroll to position [150, 0]
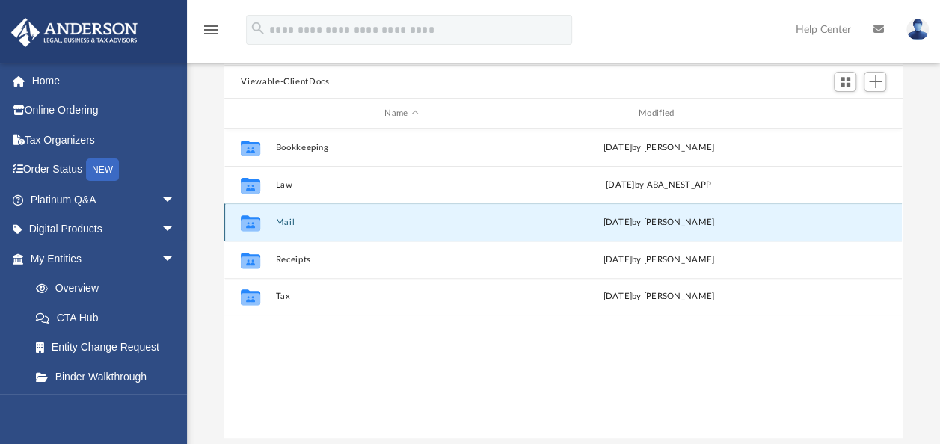
click at [286, 220] on button "Mail" at bounding box center [401, 223] width 251 height 10
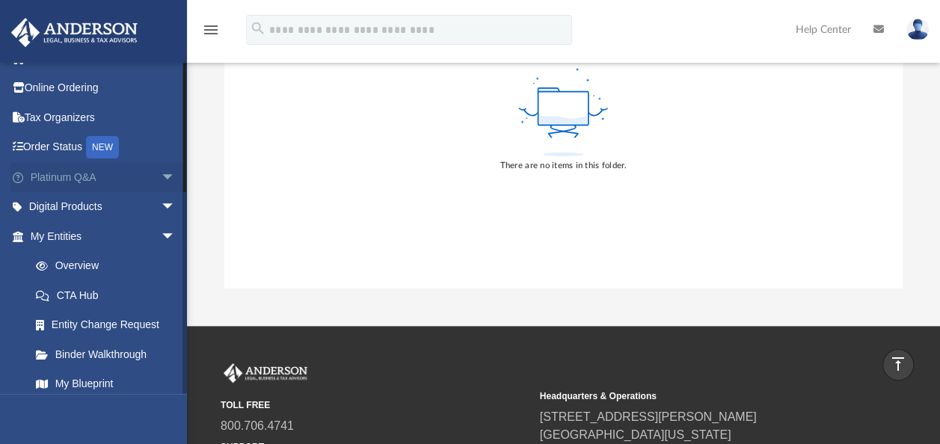
scroll to position [0, 0]
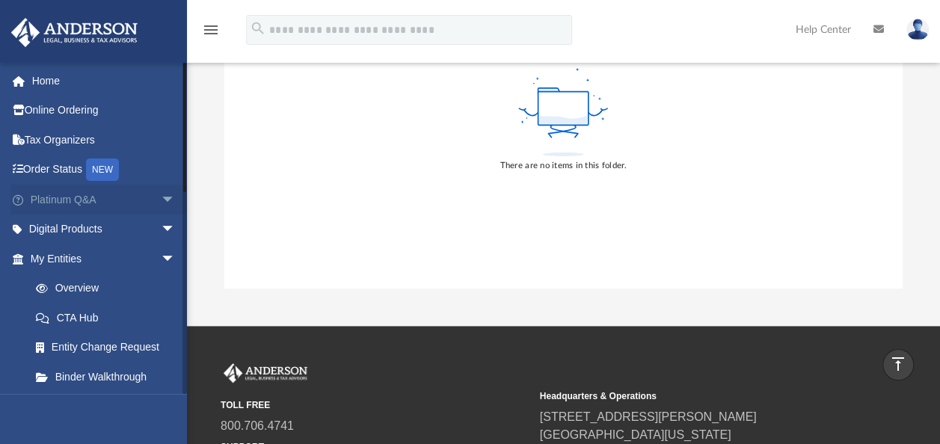
click at [86, 201] on link "Platinum Q&A arrow_drop_down" at bounding box center [104, 200] width 188 height 30
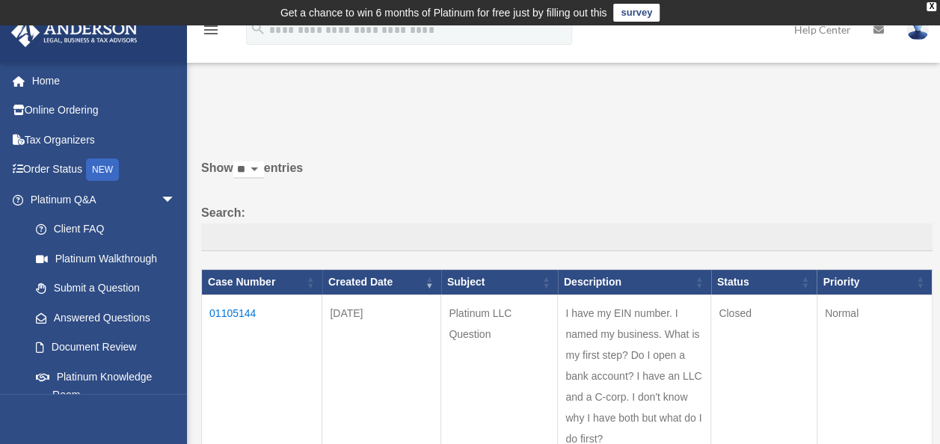
scroll to position [75, 0]
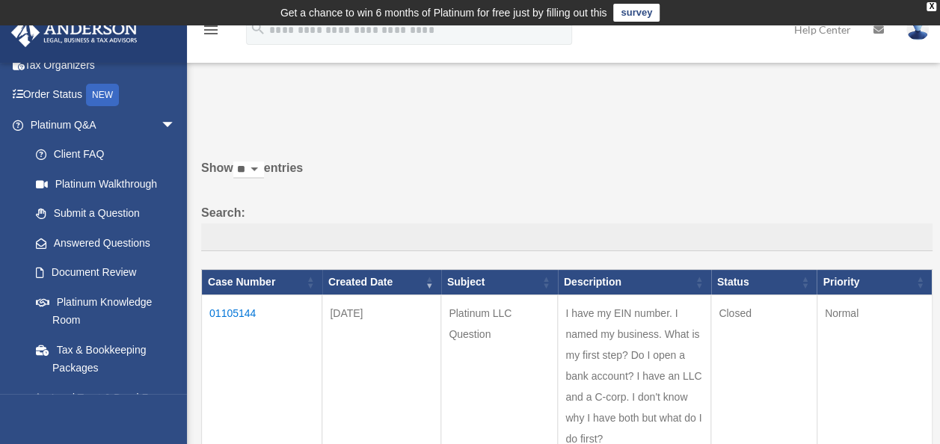
click at [235, 307] on td "01105144" at bounding box center [262, 376] width 120 height 163
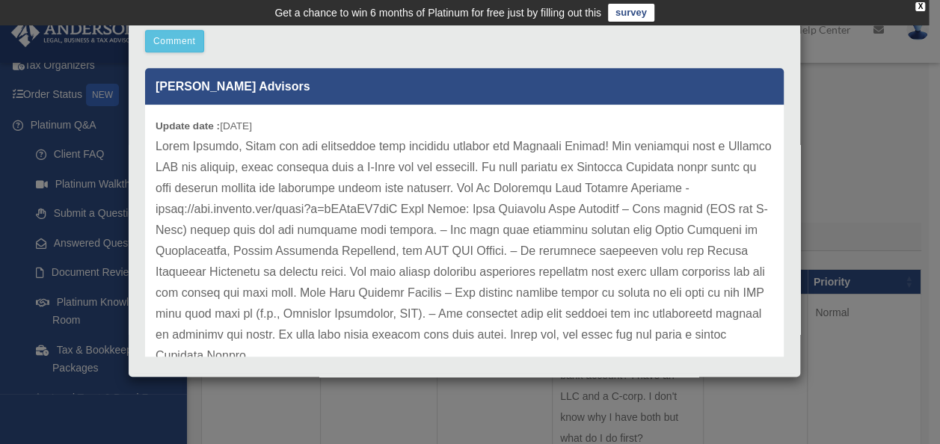
scroll to position [41, 0]
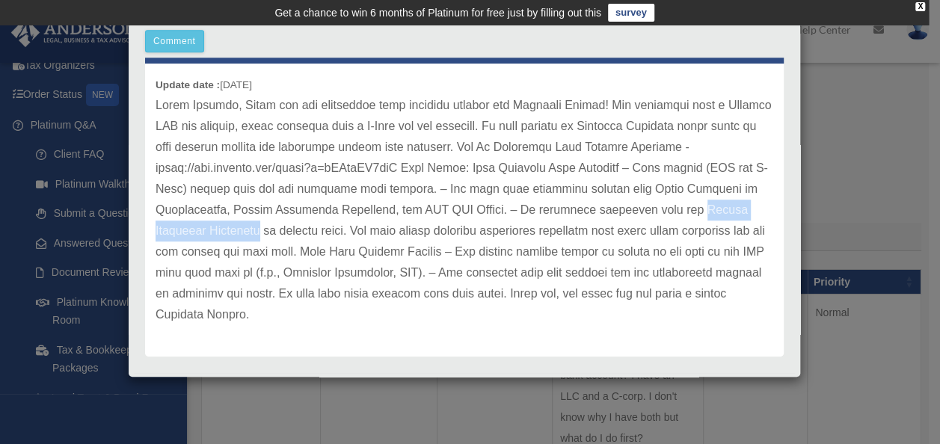
drag, startPoint x: 309, startPoint y: 230, endPoint x: 155, endPoint y: 239, distance: 153.6
click at [155, 239] on p at bounding box center [464, 210] width 618 height 230
drag, startPoint x: 155, startPoint y: 239, endPoint x: 213, endPoint y: 233, distance: 57.9
copy p "Signed Operating Agreement"
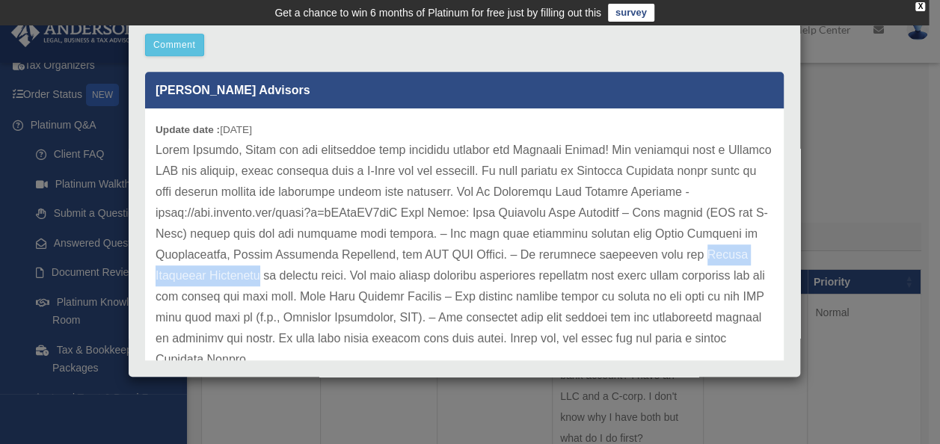
scroll to position [449, 0]
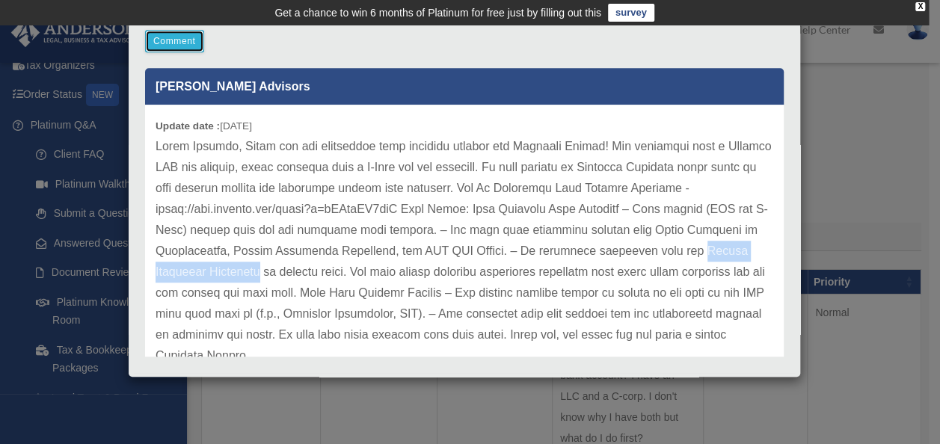
click at [173, 43] on button "Comment" at bounding box center [174, 41] width 59 height 22
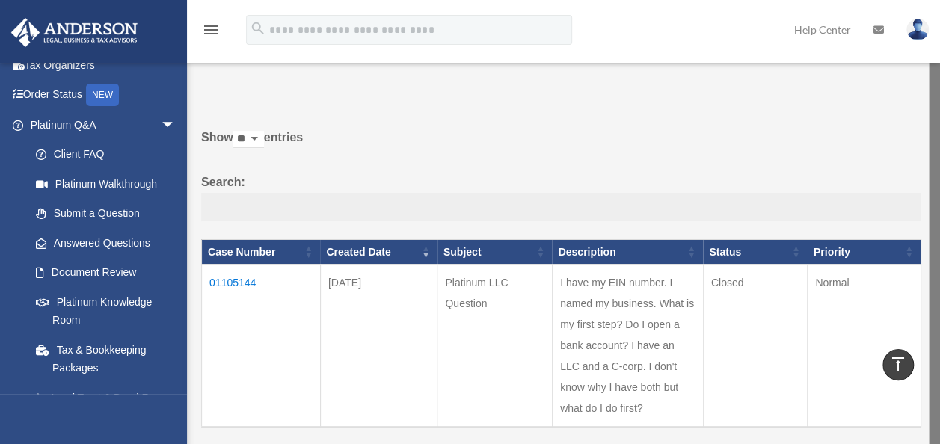
scroll to position [0, 0]
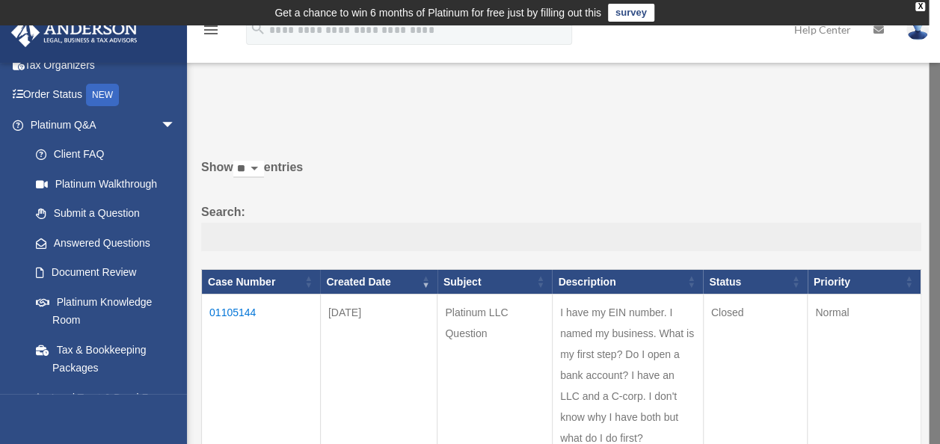
click at [263, 239] on input "Search:" at bounding box center [561, 237] width 720 height 28
click at [94, 266] on link "Document Review" at bounding box center [109, 273] width 177 height 30
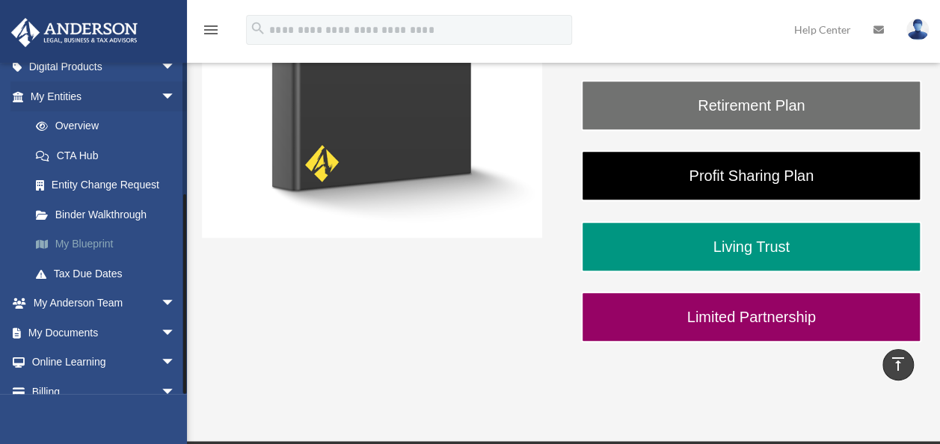
scroll to position [207, 0]
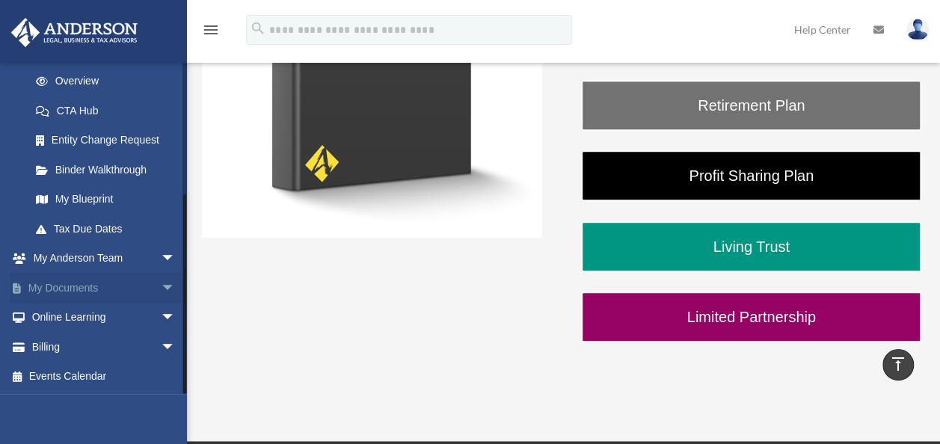
click at [70, 281] on link "My Documents arrow_drop_down" at bounding box center [104, 288] width 188 height 30
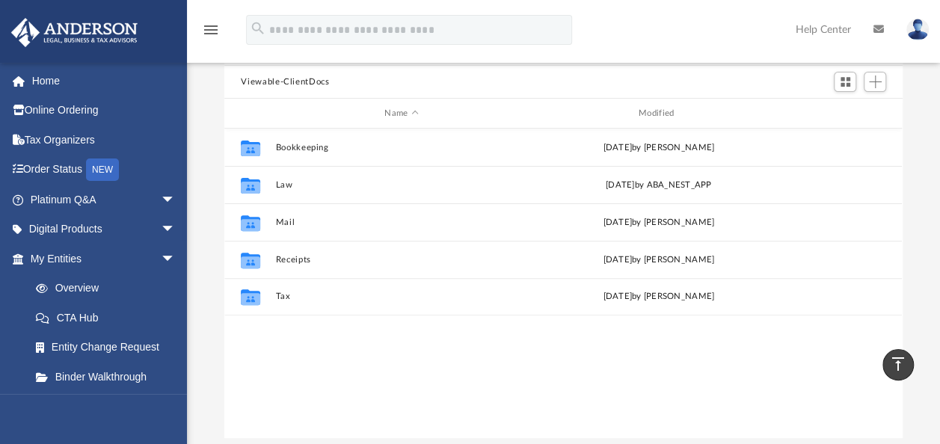
scroll to position [150, 0]
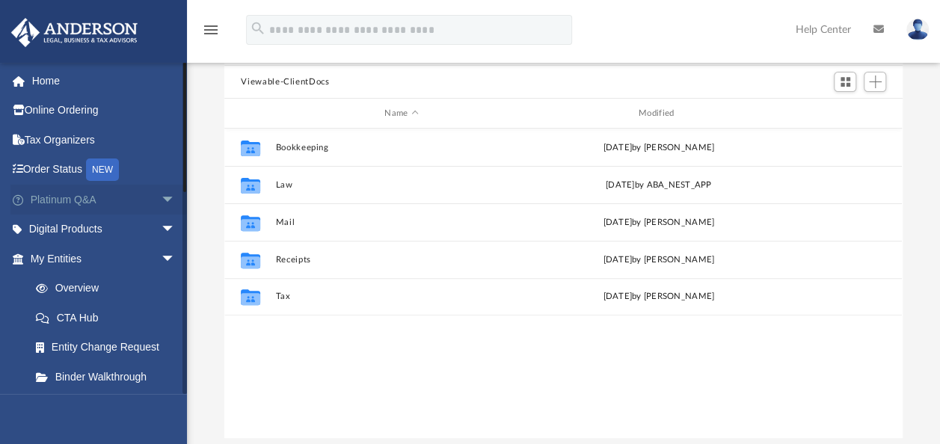
click at [67, 198] on link "Platinum Q&A arrow_drop_down" at bounding box center [104, 200] width 188 height 30
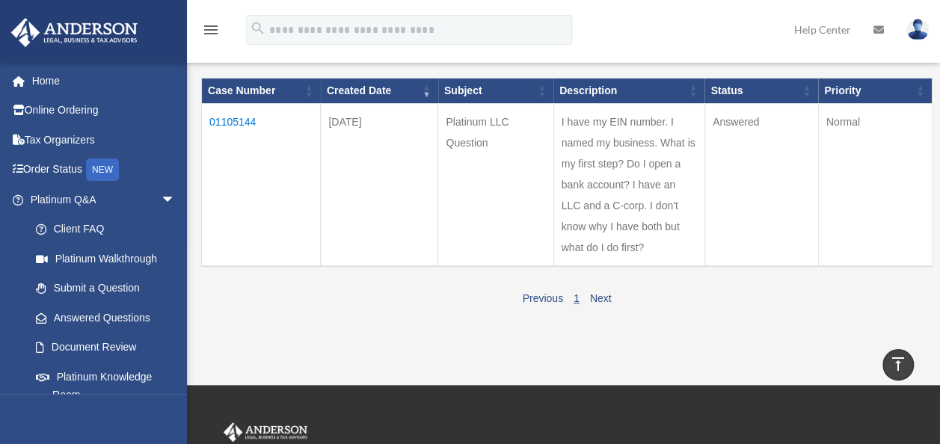
scroll to position [187, 0]
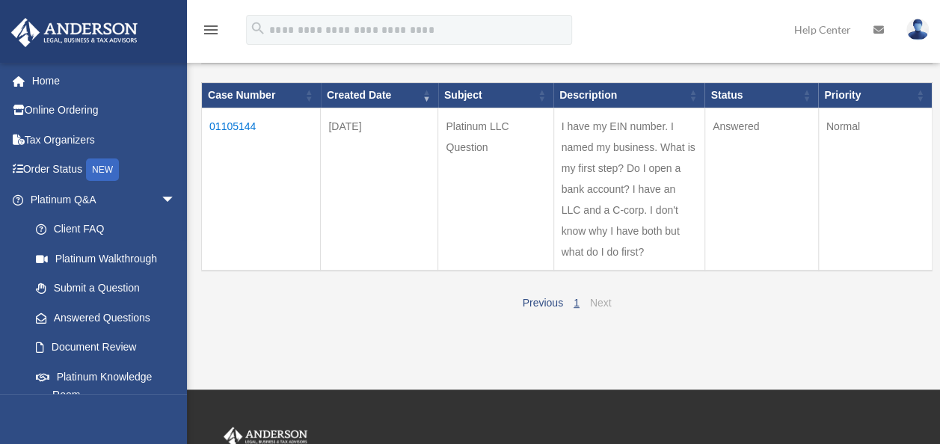
click at [598, 306] on link "Next" at bounding box center [601, 303] width 22 height 12
click at [609, 298] on div "Previous 1 Next" at bounding box center [566, 301] width 731 height 24
click at [232, 117] on td "01105144" at bounding box center [261, 189] width 119 height 163
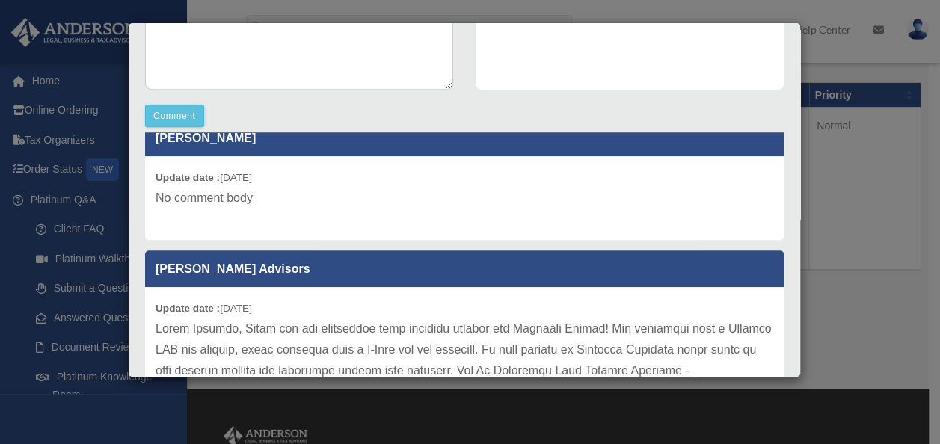
scroll to position [0, 0]
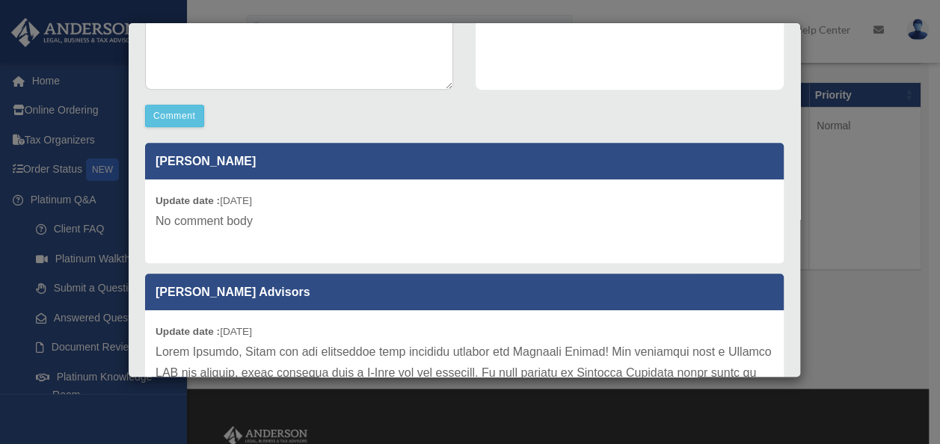
click at [217, 227] on p "No comment body" at bounding box center [464, 221] width 618 height 21
click at [189, 223] on p "No comment body" at bounding box center [464, 221] width 618 height 21
drag, startPoint x: 175, startPoint y: 218, endPoint x: 192, endPoint y: 214, distance: 17.8
click at [192, 214] on p "No comment body" at bounding box center [464, 221] width 618 height 21
click at [194, 211] on p "No comment body" at bounding box center [464, 221] width 618 height 21
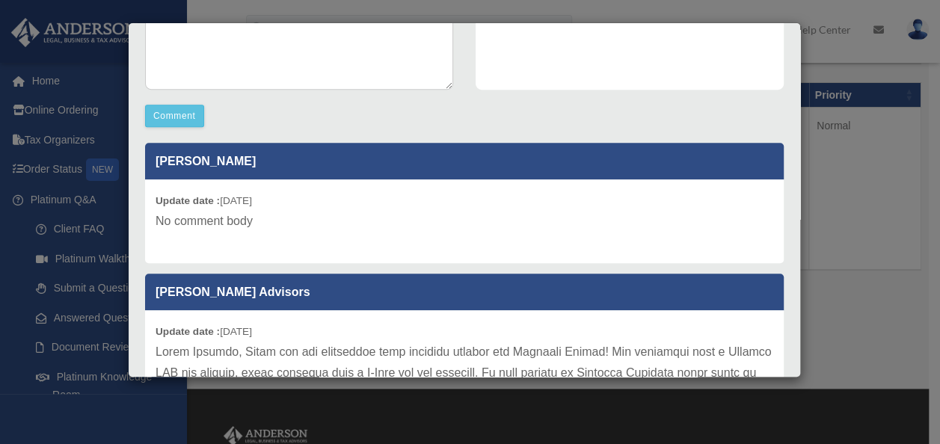
click at [293, 211] on p "No comment body" at bounding box center [464, 221] width 618 height 21
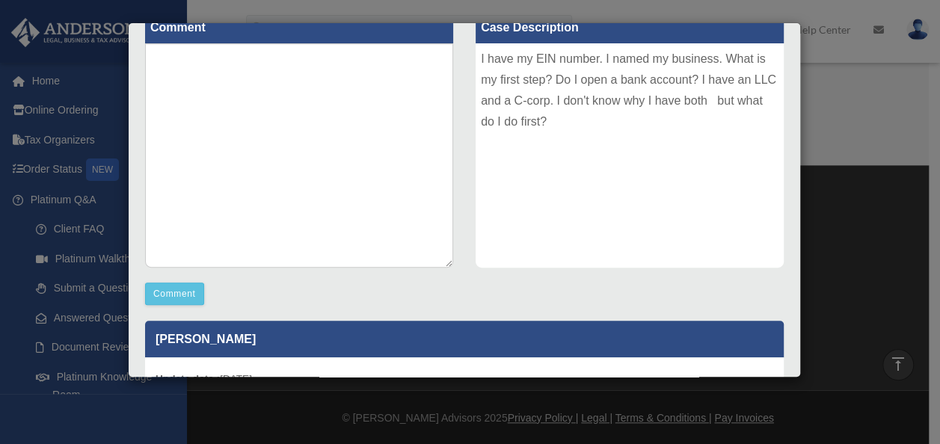
scroll to position [173, 0]
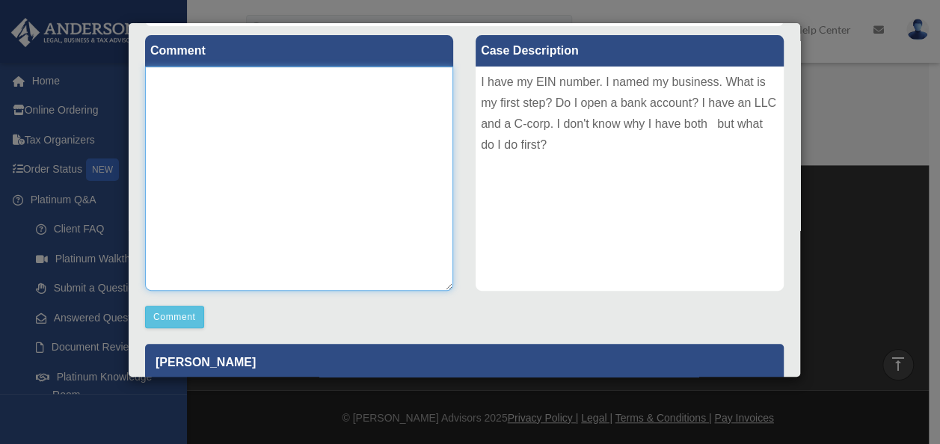
click at [200, 96] on textarea at bounding box center [299, 179] width 308 height 224
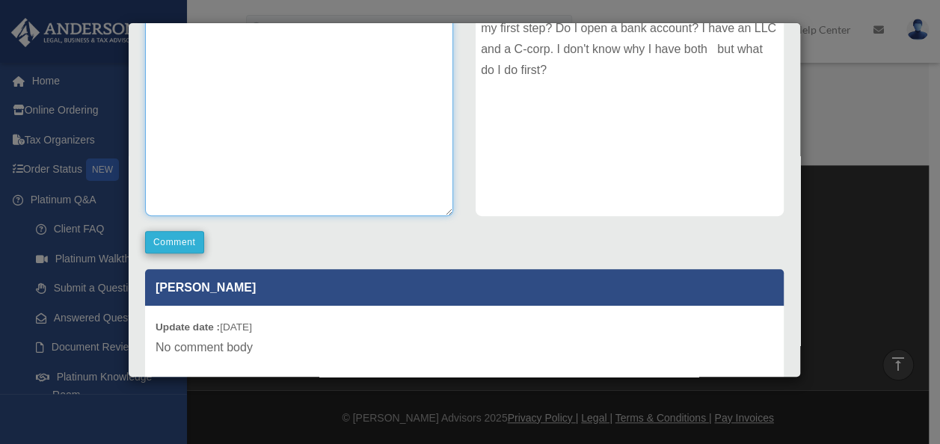
type textarea "**********"
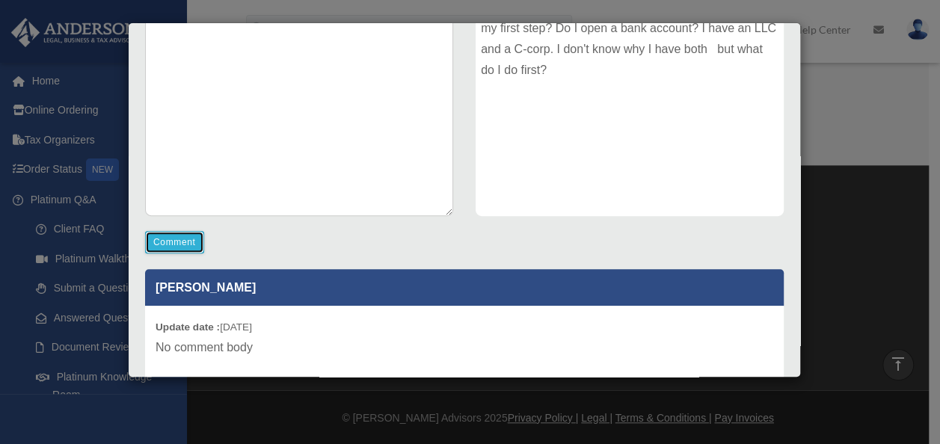
click at [183, 248] on button "Comment" at bounding box center [174, 242] width 59 height 22
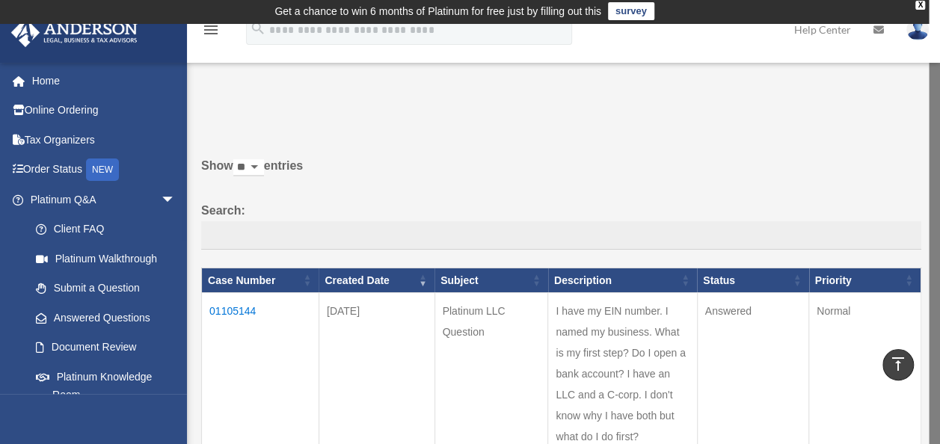
scroll to position [0, 0]
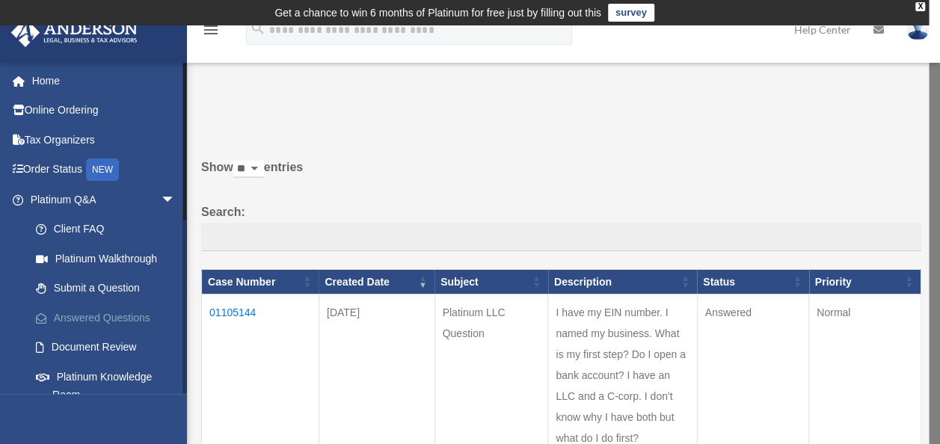
click at [85, 315] on link "Answered Questions" at bounding box center [109, 318] width 177 height 30
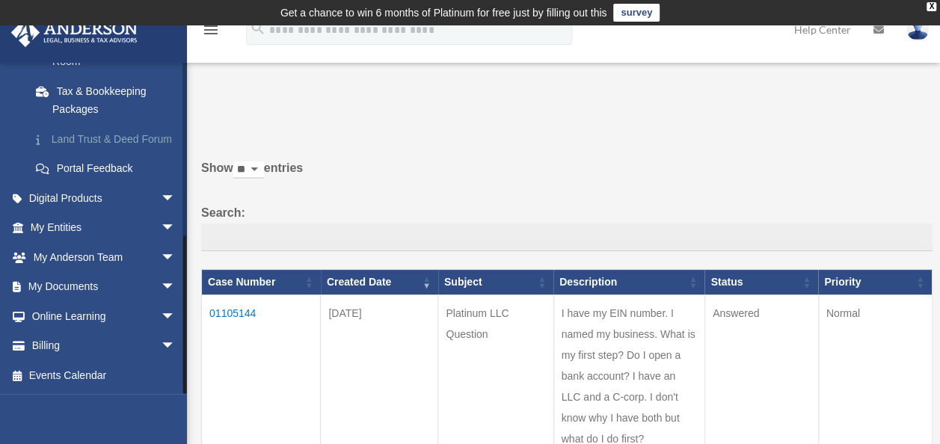
scroll to position [351, 0]
click at [64, 221] on link "My Entities arrow_drop_down" at bounding box center [104, 228] width 188 height 30
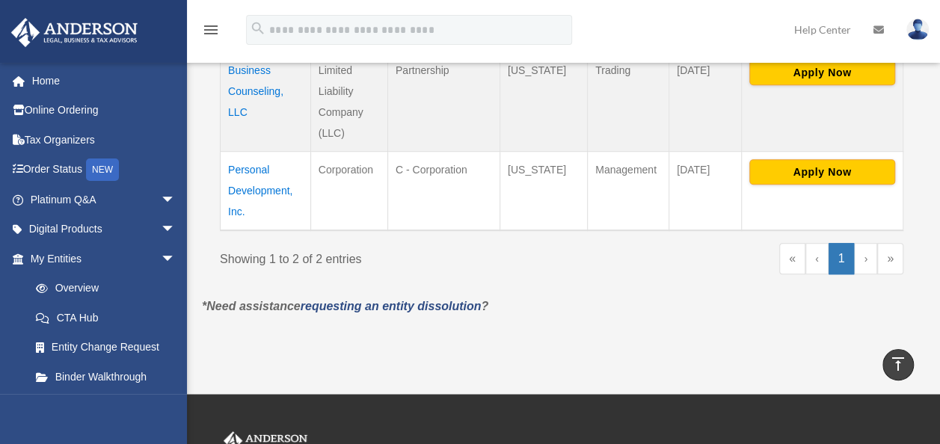
scroll to position [250, 0]
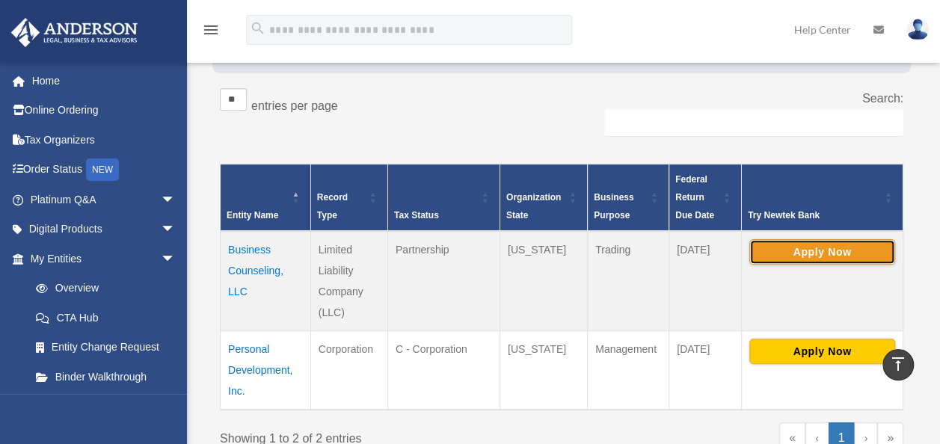
click at [781, 250] on button "Apply Now" at bounding box center [822, 251] width 146 height 25
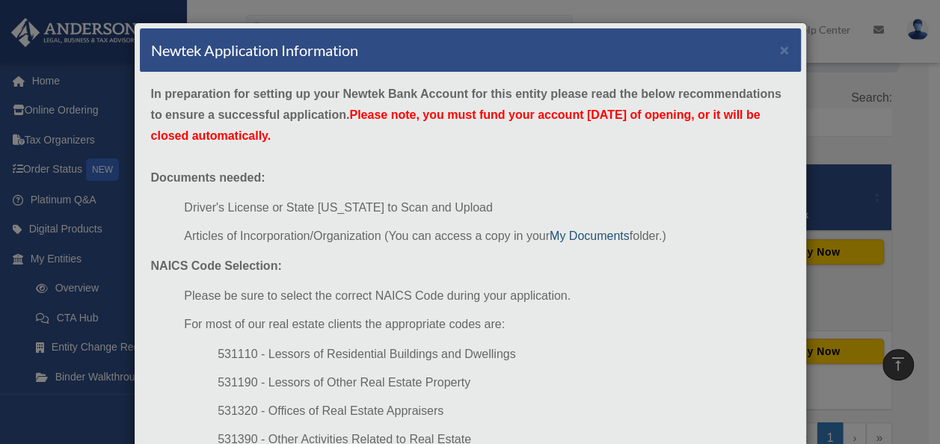
click at [575, 235] on link "My Documents" at bounding box center [589, 236] width 80 height 13
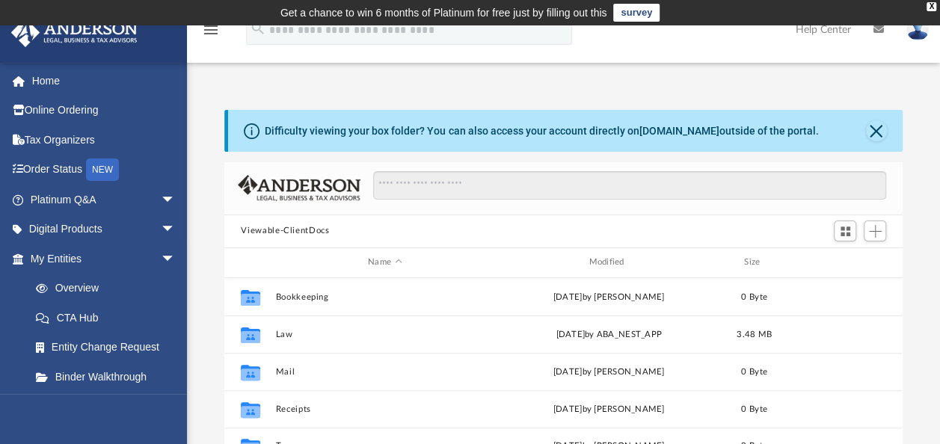
scroll to position [328, 665]
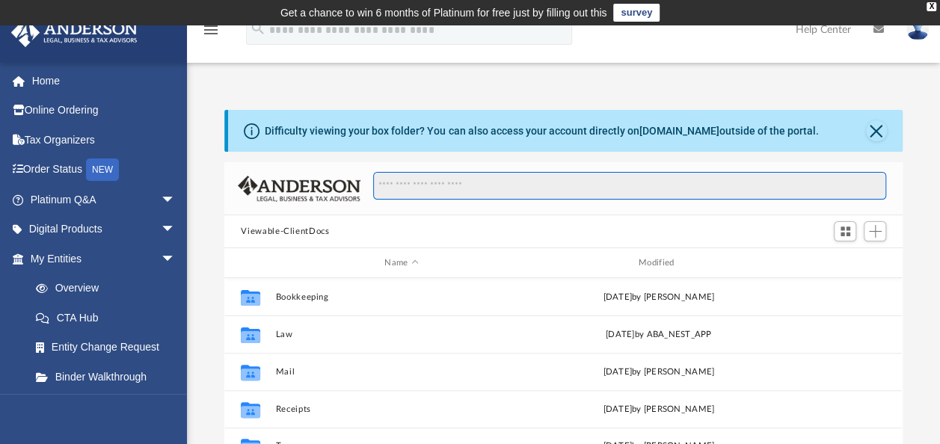
click at [398, 185] on input "Search files and folders" at bounding box center [629, 186] width 513 height 28
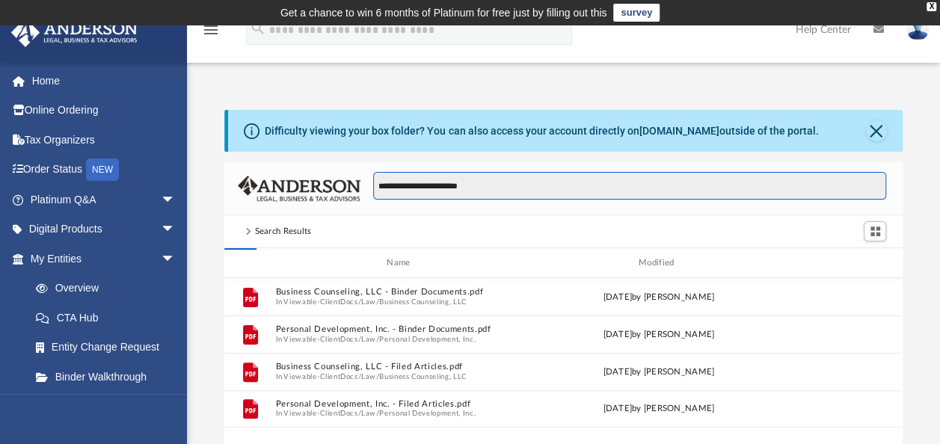
click at [490, 188] on input "**********" at bounding box center [629, 186] width 513 height 28
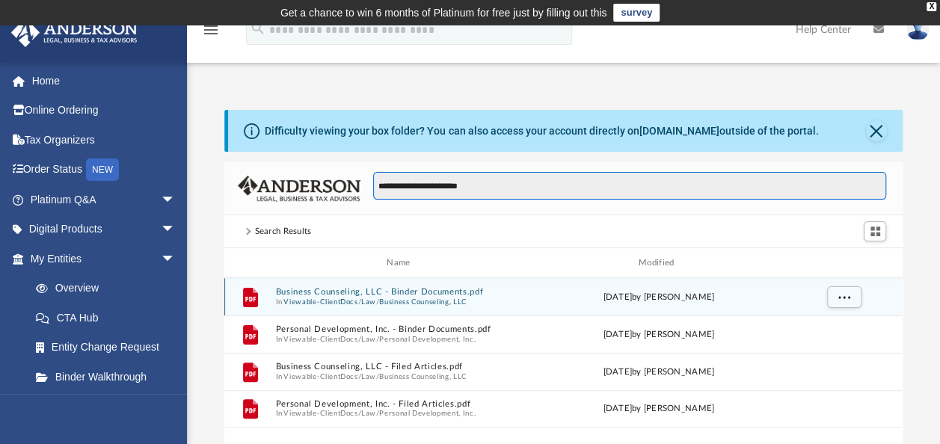
type input "**********"
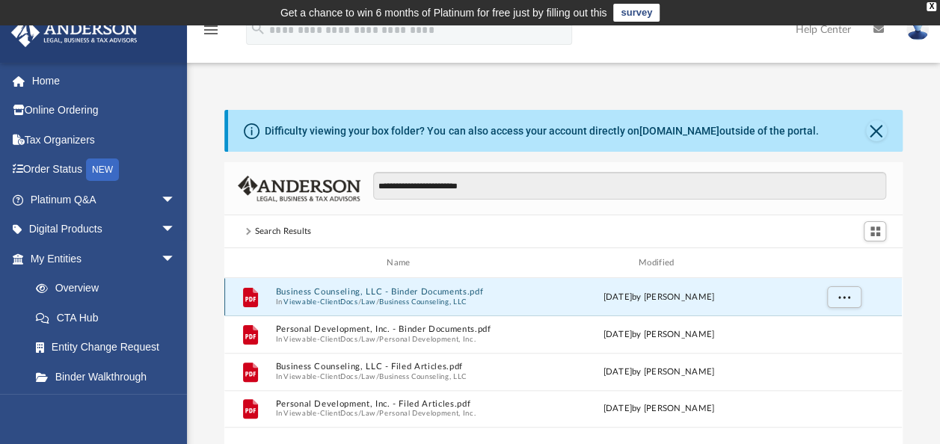
click at [362, 292] on button "Business Counseling, LLC - Binder Documents.pdf" at bounding box center [401, 292] width 251 height 10
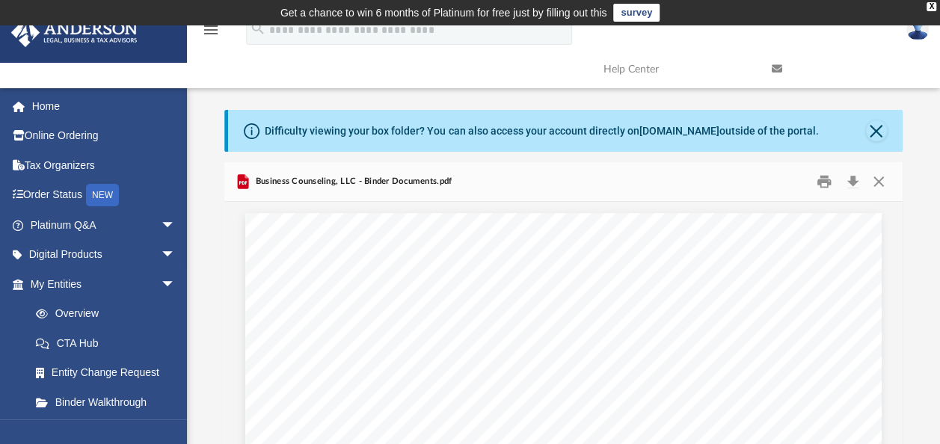
scroll to position [0, 0]
click at [851, 178] on button "Download" at bounding box center [852, 181] width 27 height 23
